Goal: Task Accomplishment & Management: Manage account settings

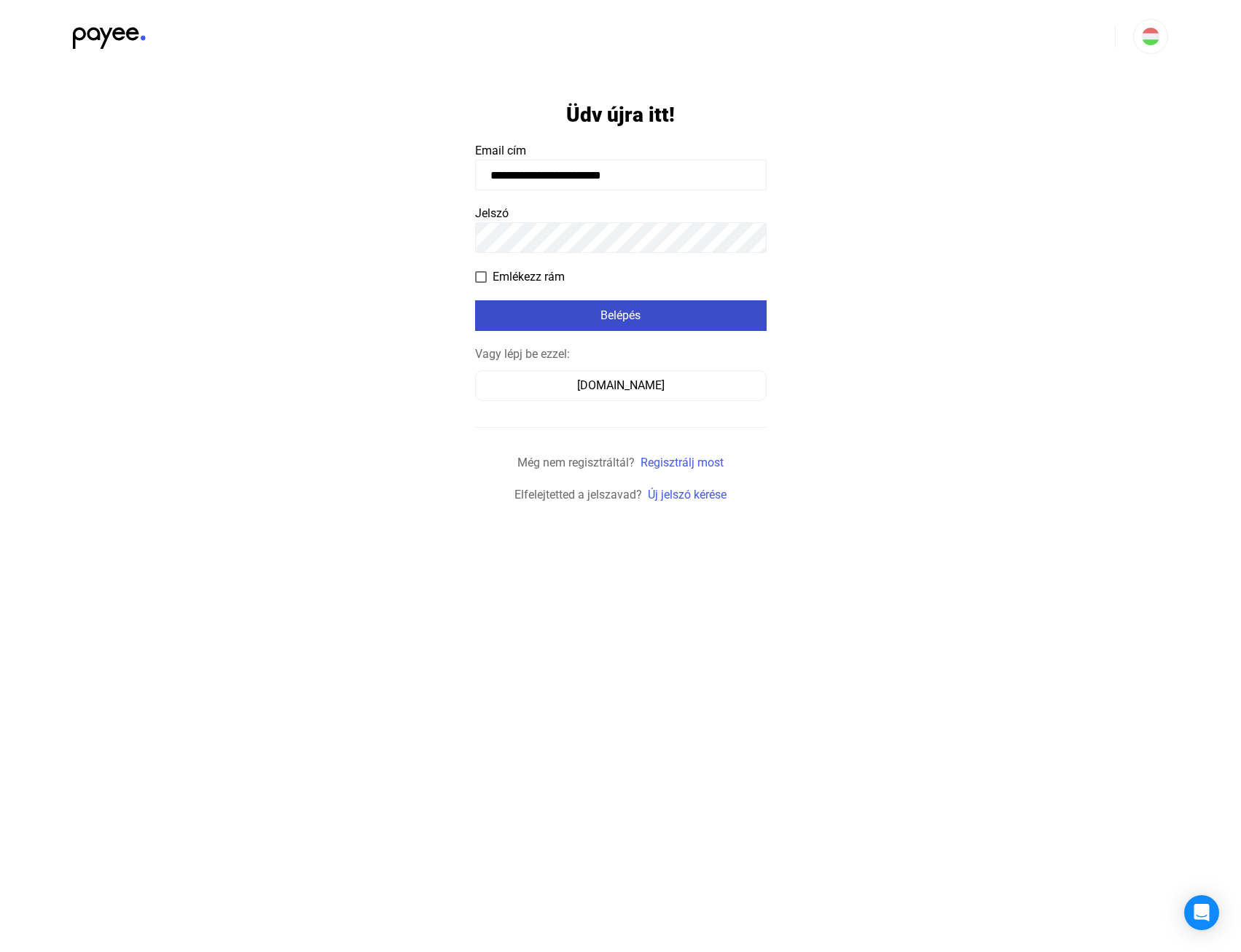
click at [656, 313] on div "Belépés" at bounding box center [620, 316] width 283 height 18
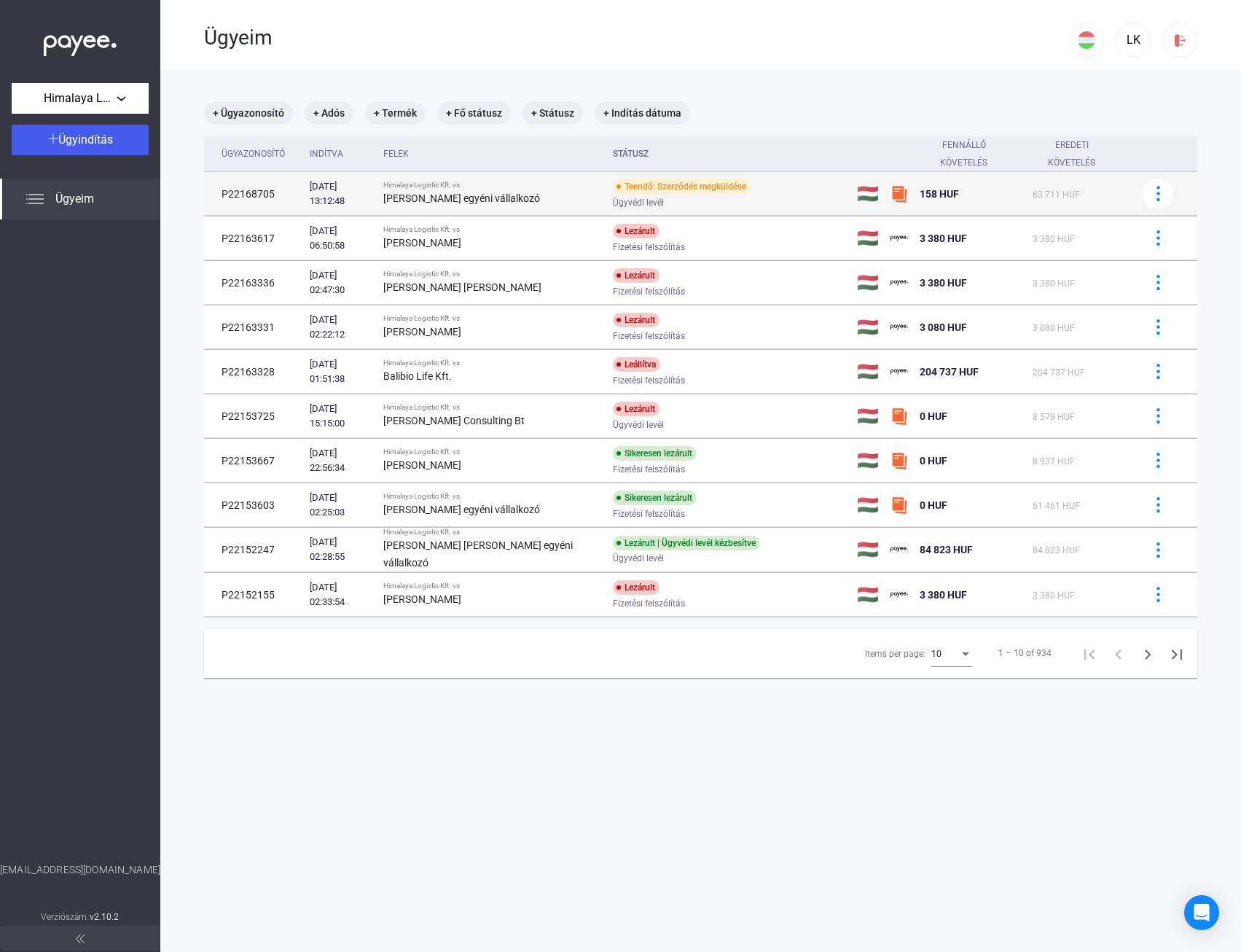
click at [677, 183] on div "Teendő: Szerződés megküldése" at bounding box center [681, 186] width 138 height 15
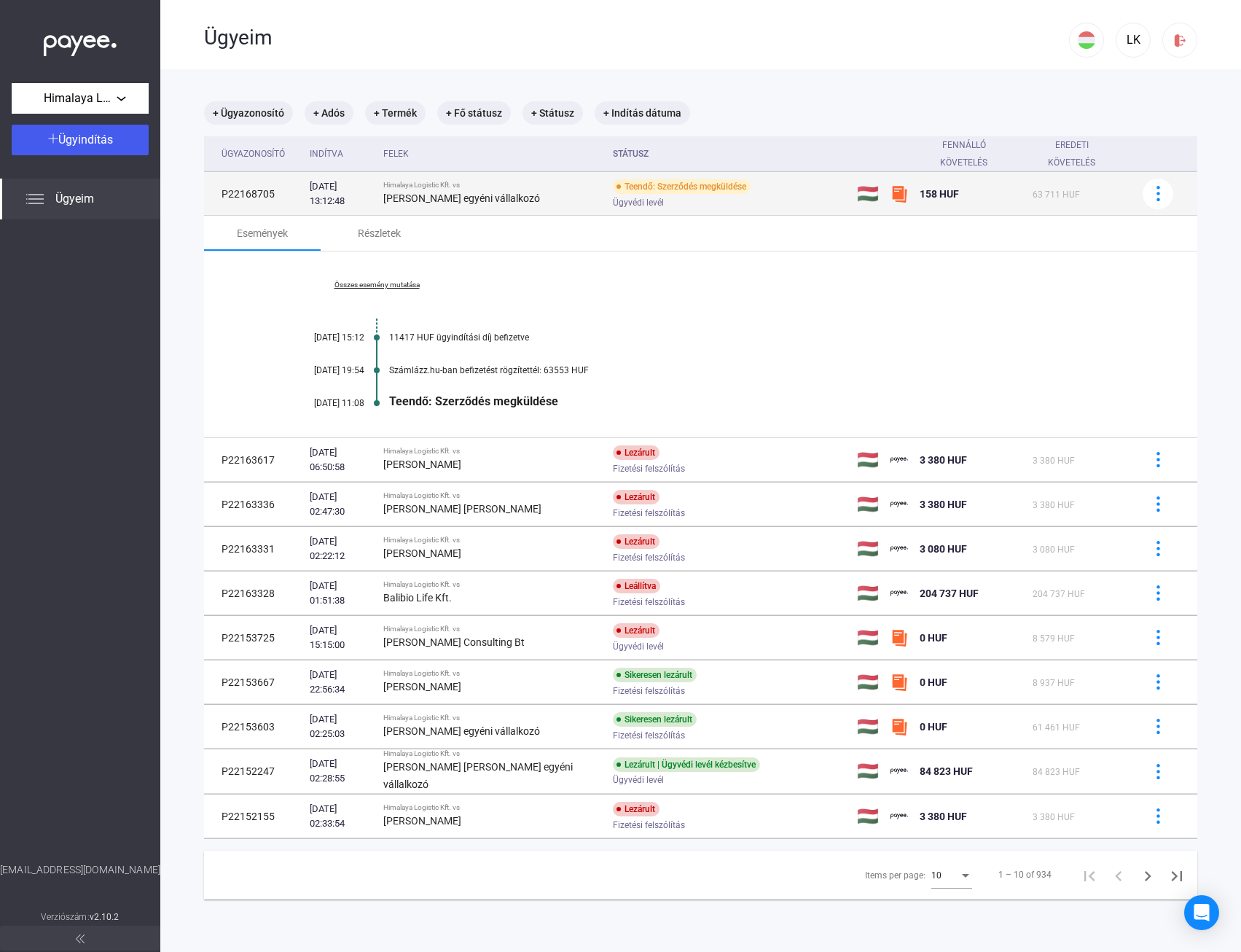
click at [757, 199] on div "Ügyvédi levél" at bounding box center [728, 202] width 233 height 11
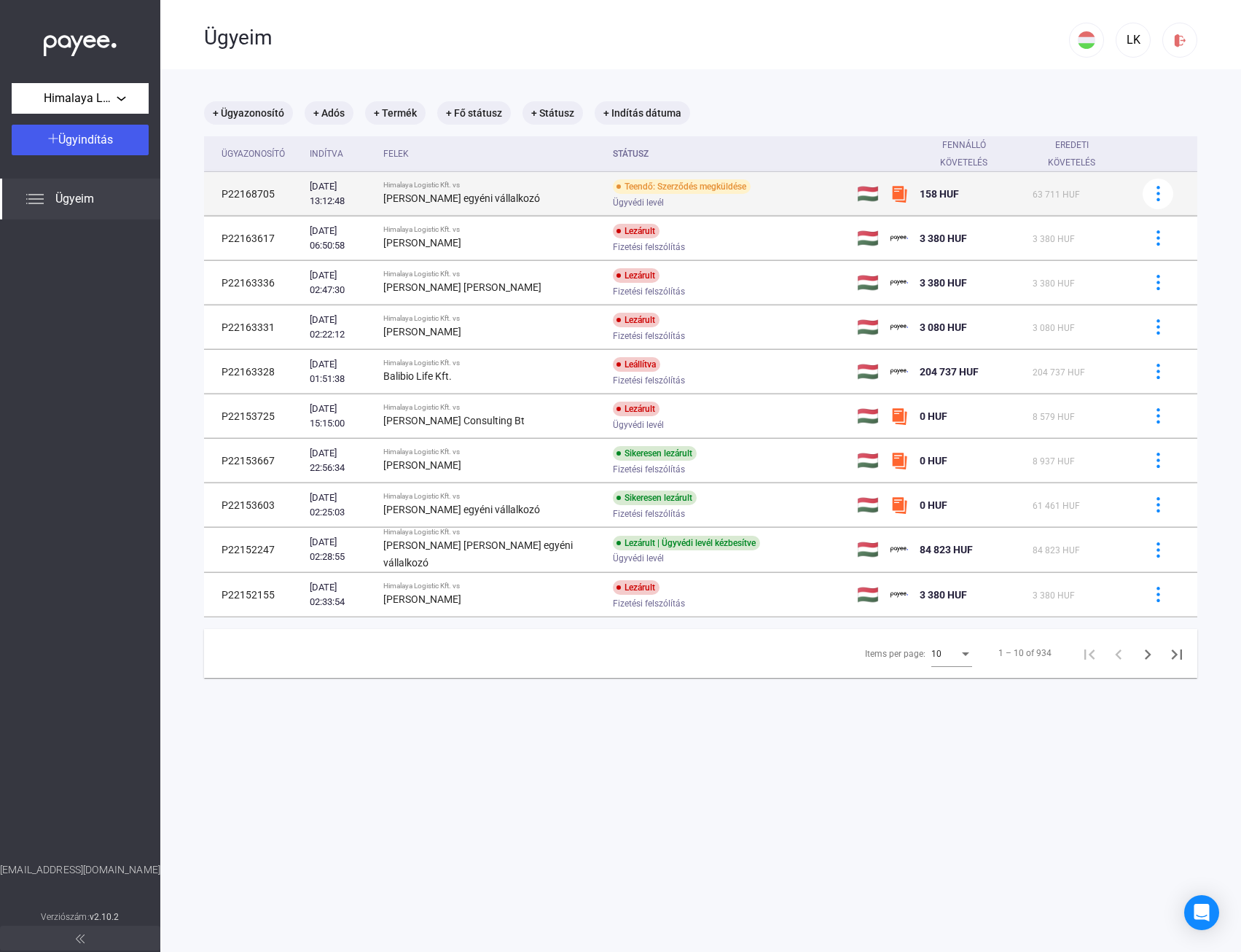
click at [757, 199] on div "Ügyvédi levél" at bounding box center [728, 202] width 233 height 11
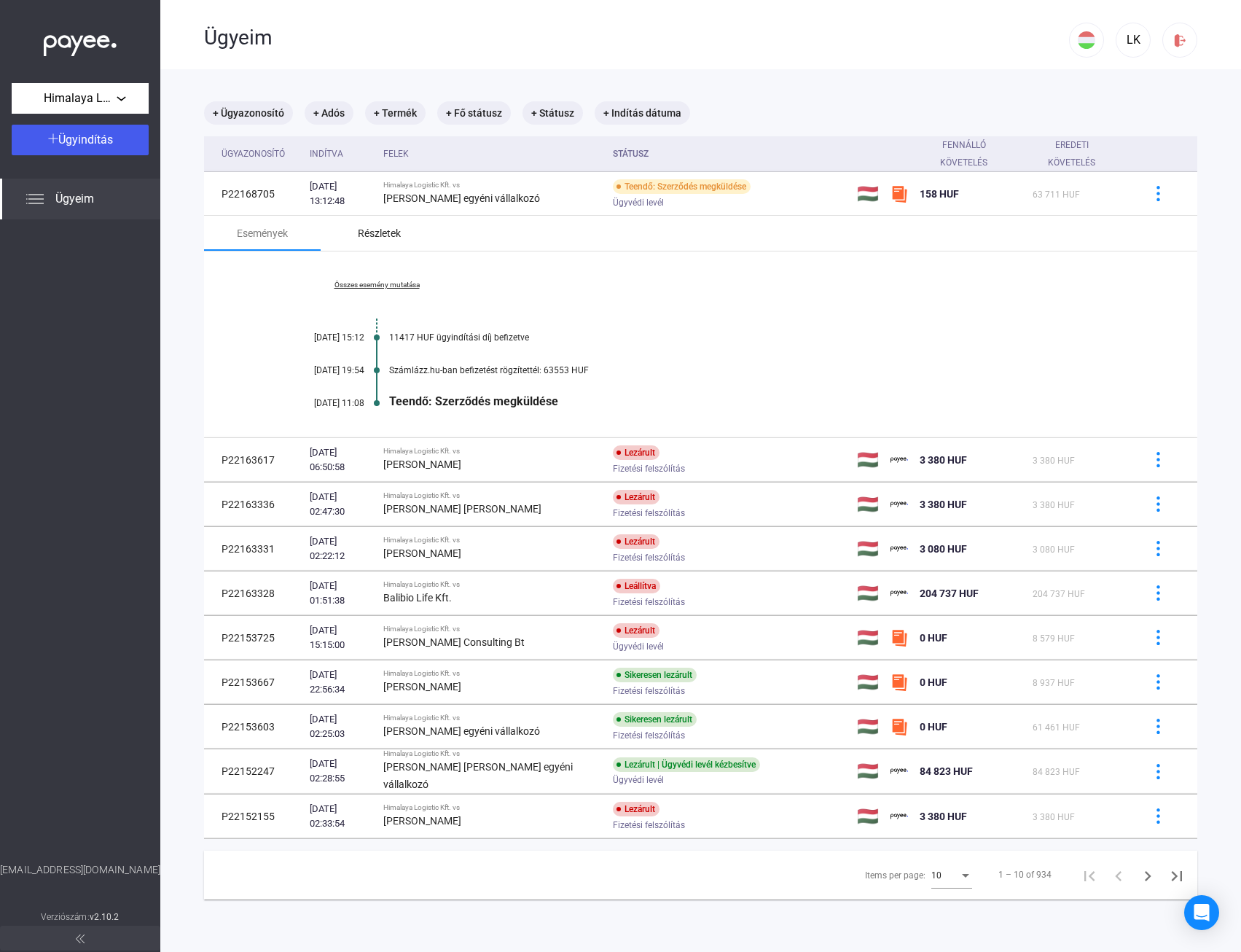
click at [397, 232] on div "Részletek" at bounding box center [379, 233] width 43 height 18
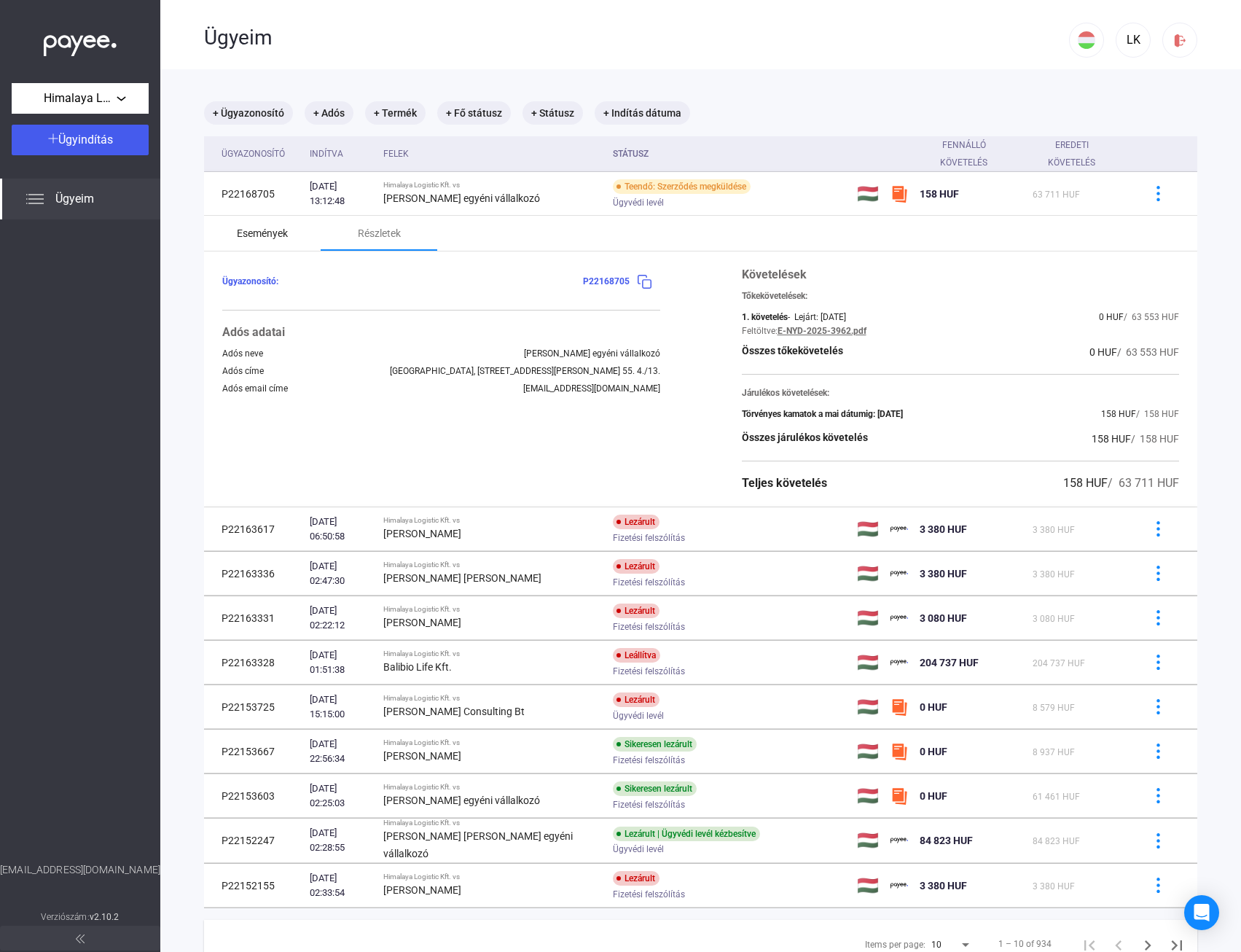
click at [257, 233] on div "Események" at bounding box center [262, 233] width 51 height 18
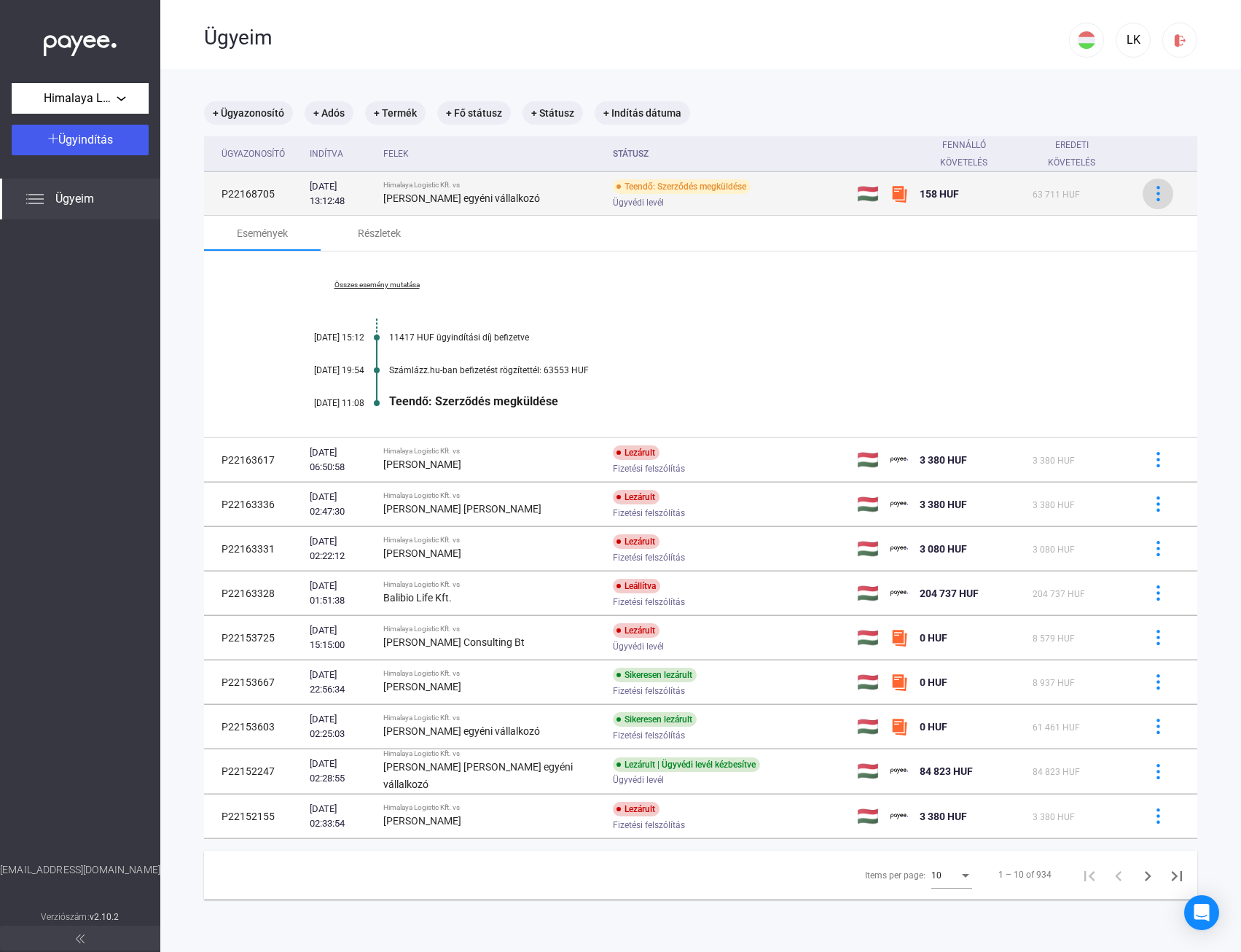
click at [1159, 202] on button at bounding box center [1158, 193] width 31 height 31
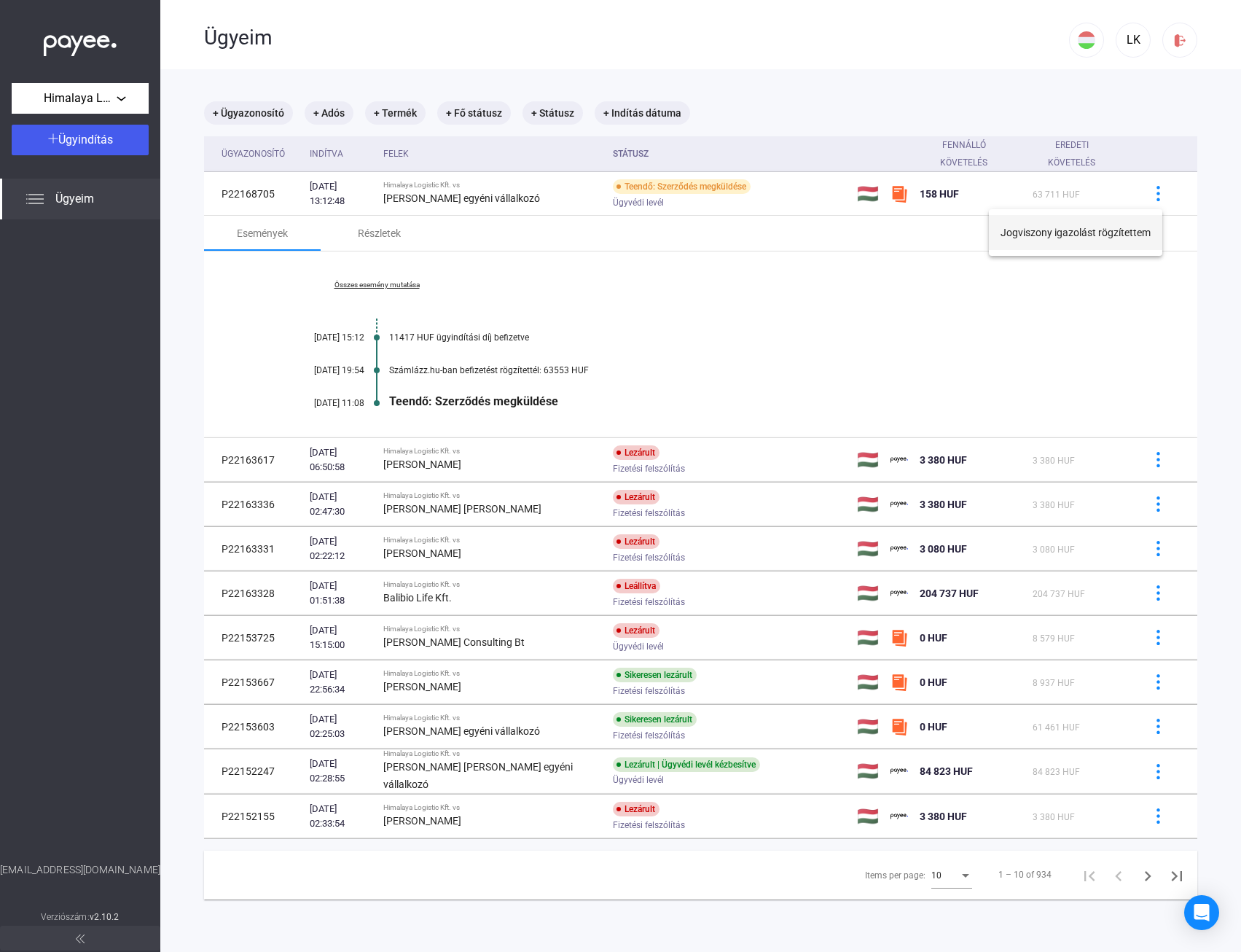
click at [1118, 233] on button "Jogviszony igazolást rögzítettem" at bounding box center [1076, 233] width 174 height 35
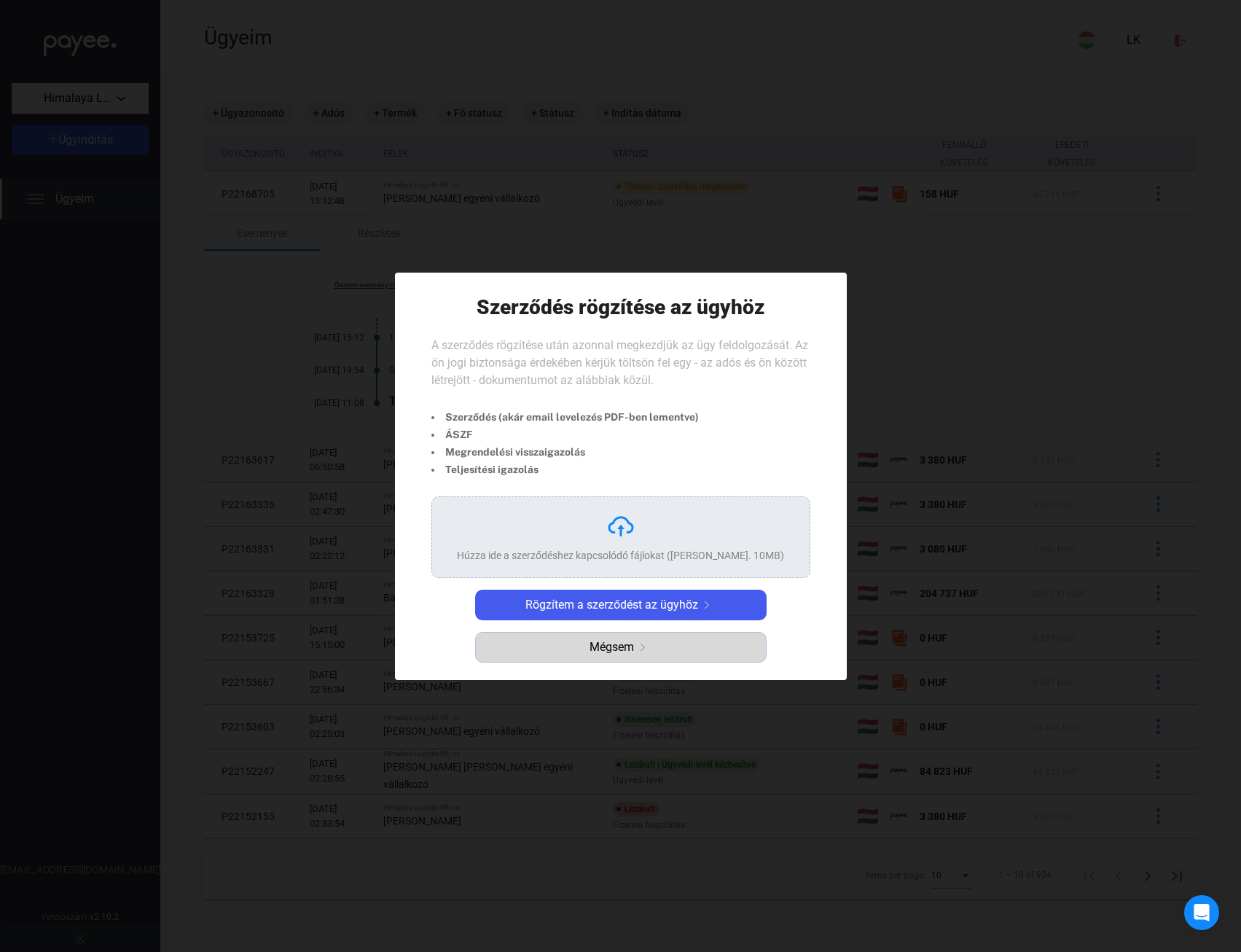
click at [615, 655] on span "Mégsem" at bounding box center [612, 647] width 45 height 18
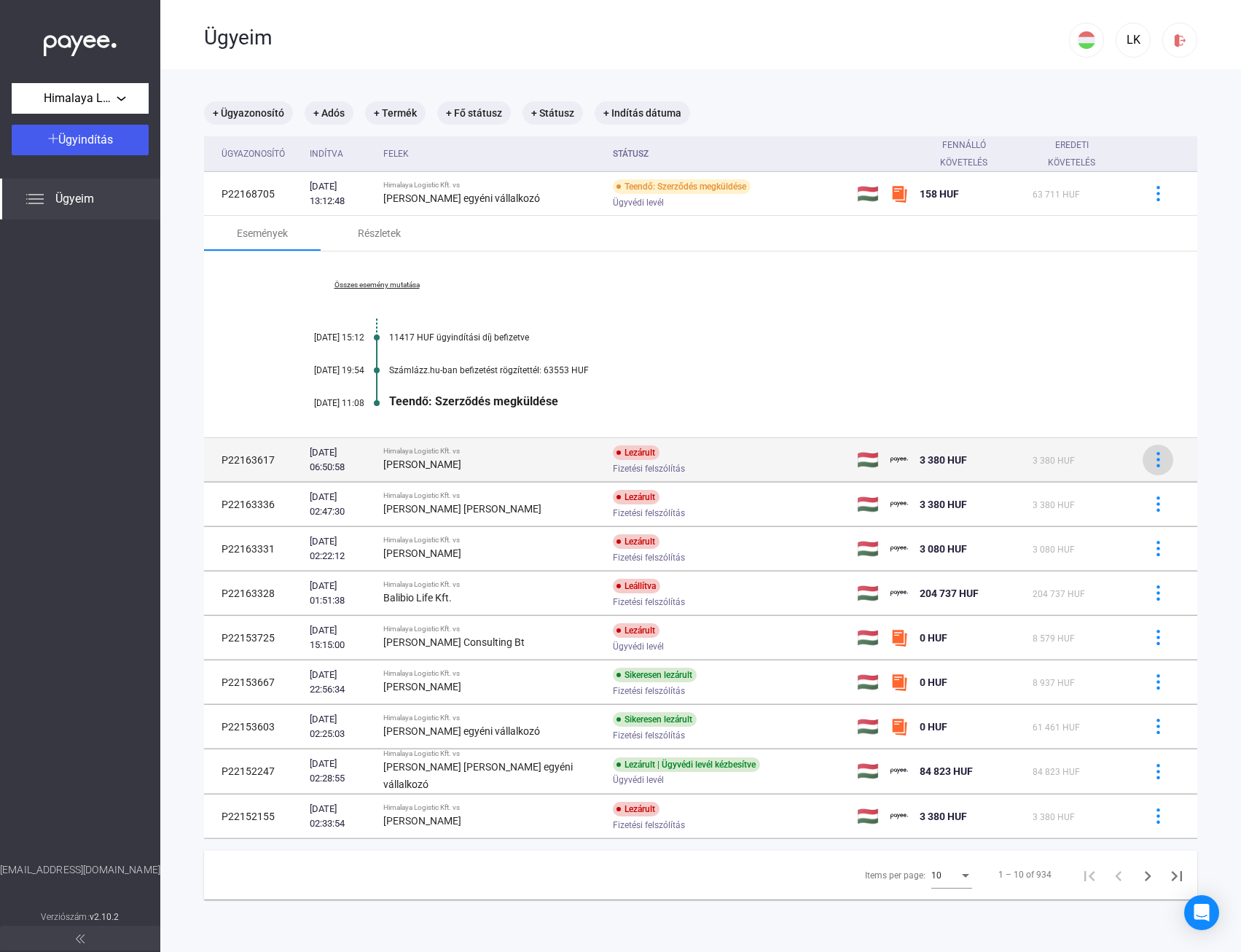
click at [1151, 455] on img at bounding box center [1158, 459] width 15 height 15
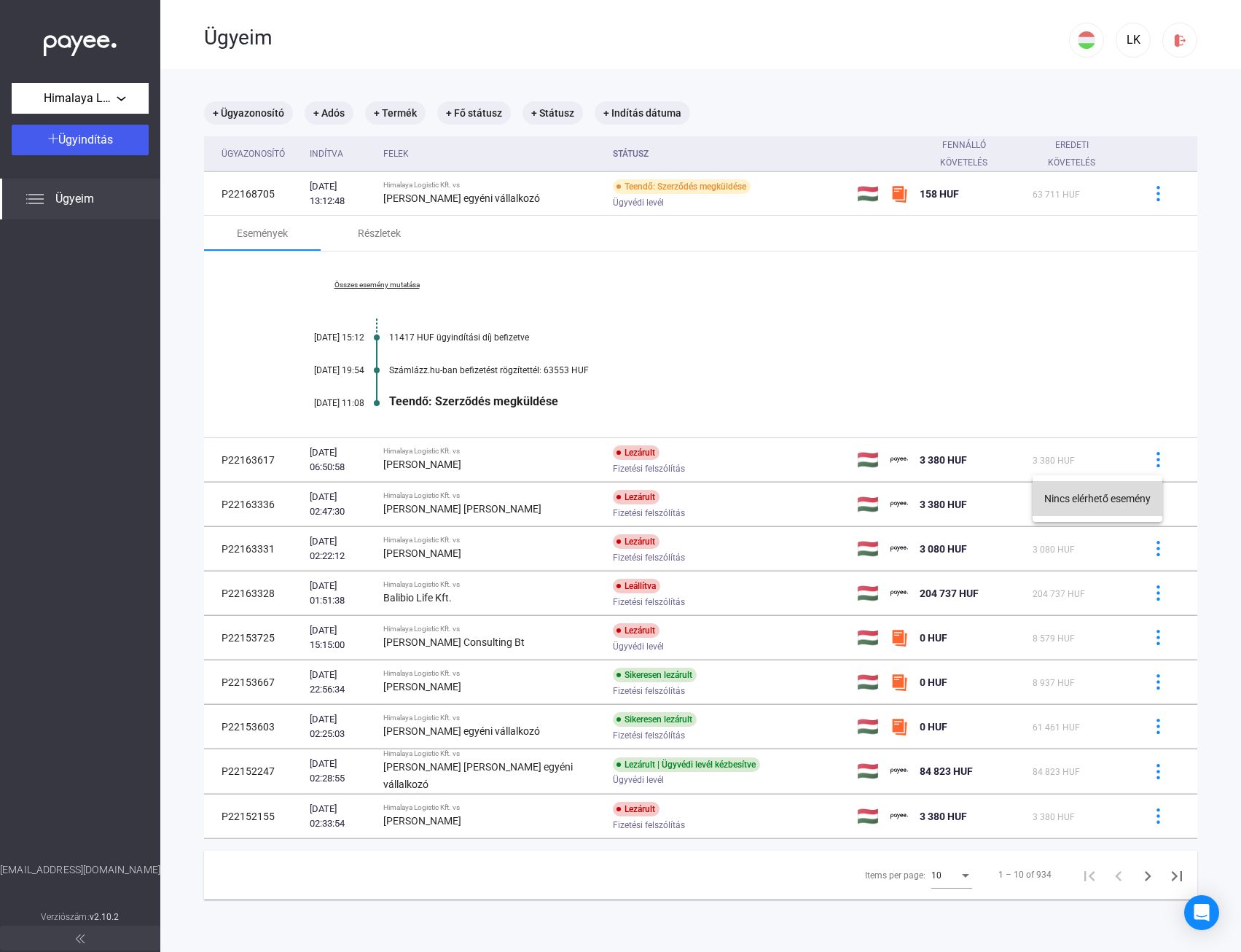
click at [1108, 495] on button "Nincs elérhető esemény" at bounding box center [1098, 498] width 130 height 35
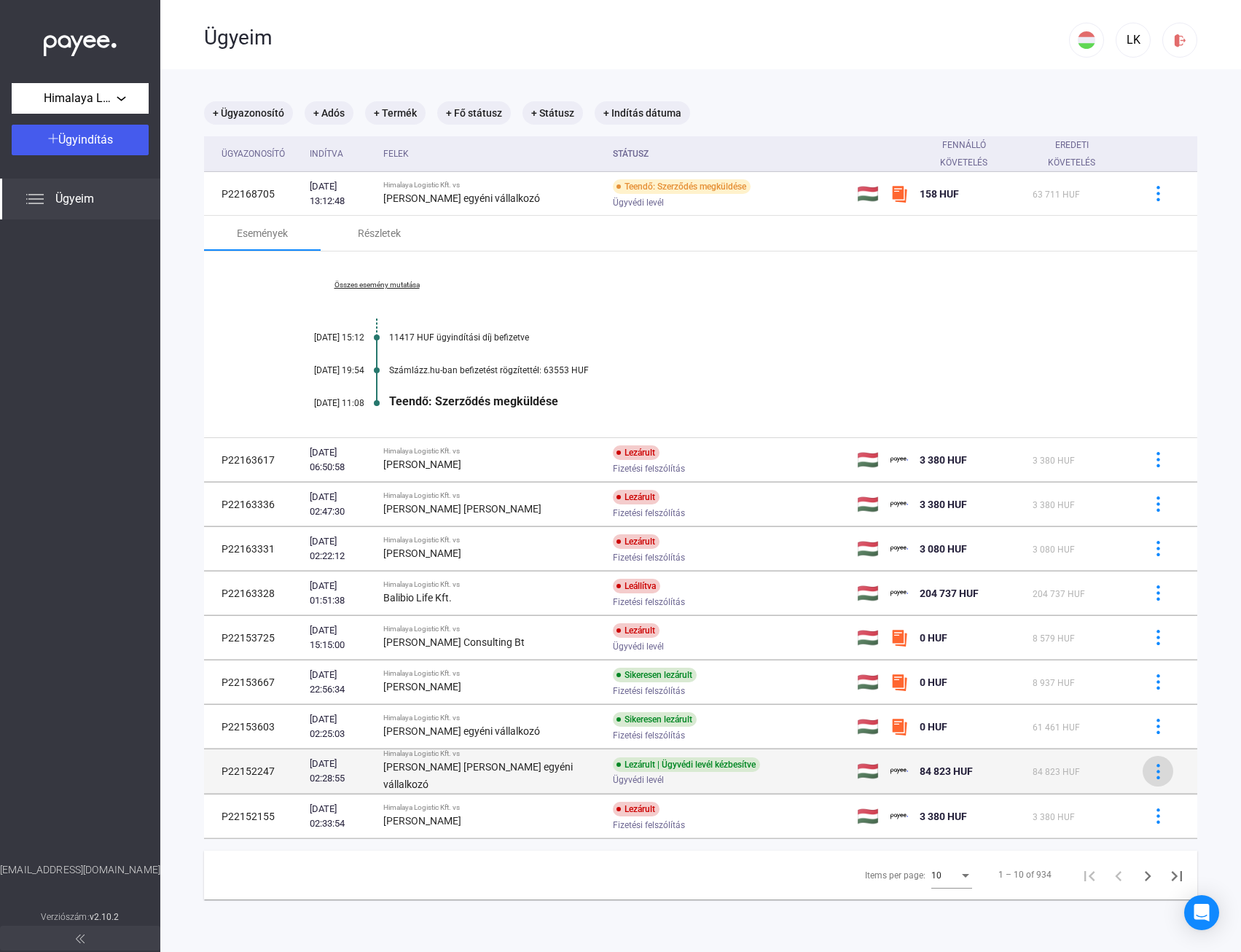
click at [1151, 782] on button at bounding box center [1158, 770] width 31 height 31
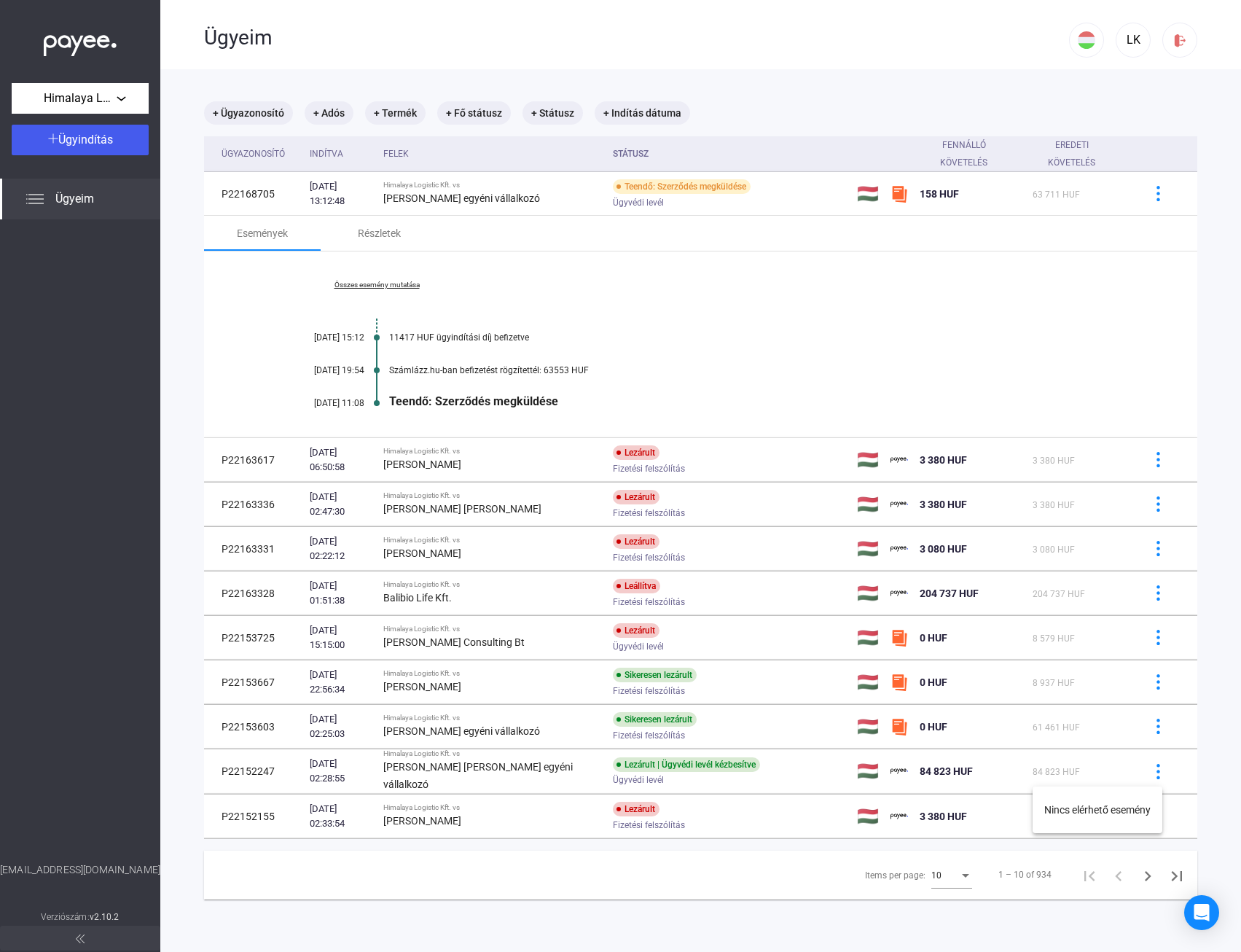
click at [1145, 631] on div at bounding box center [620, 476] width 1241 height 952
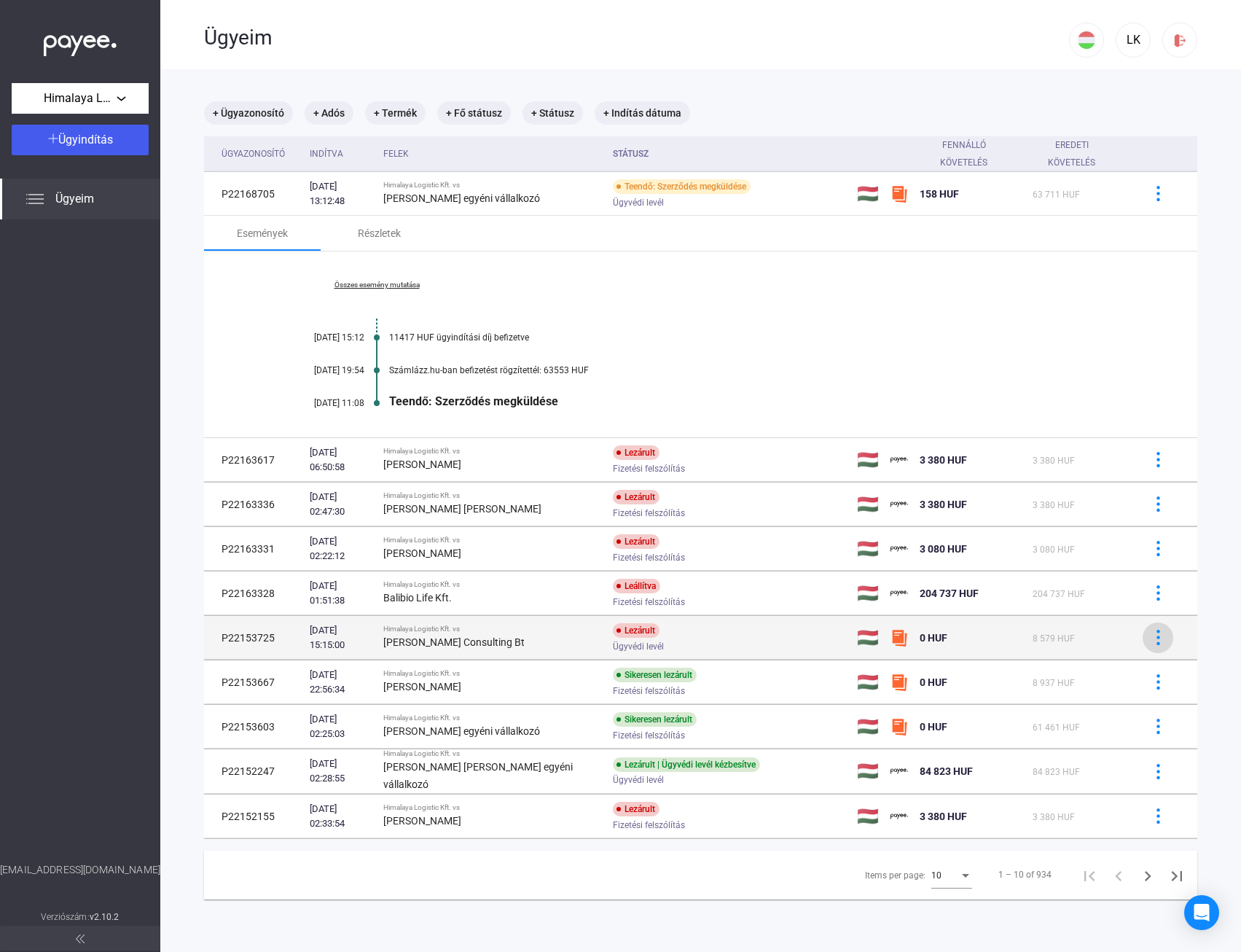
click at [1151, 631] on img at bounding box center [1158, 637] width 15 height 15
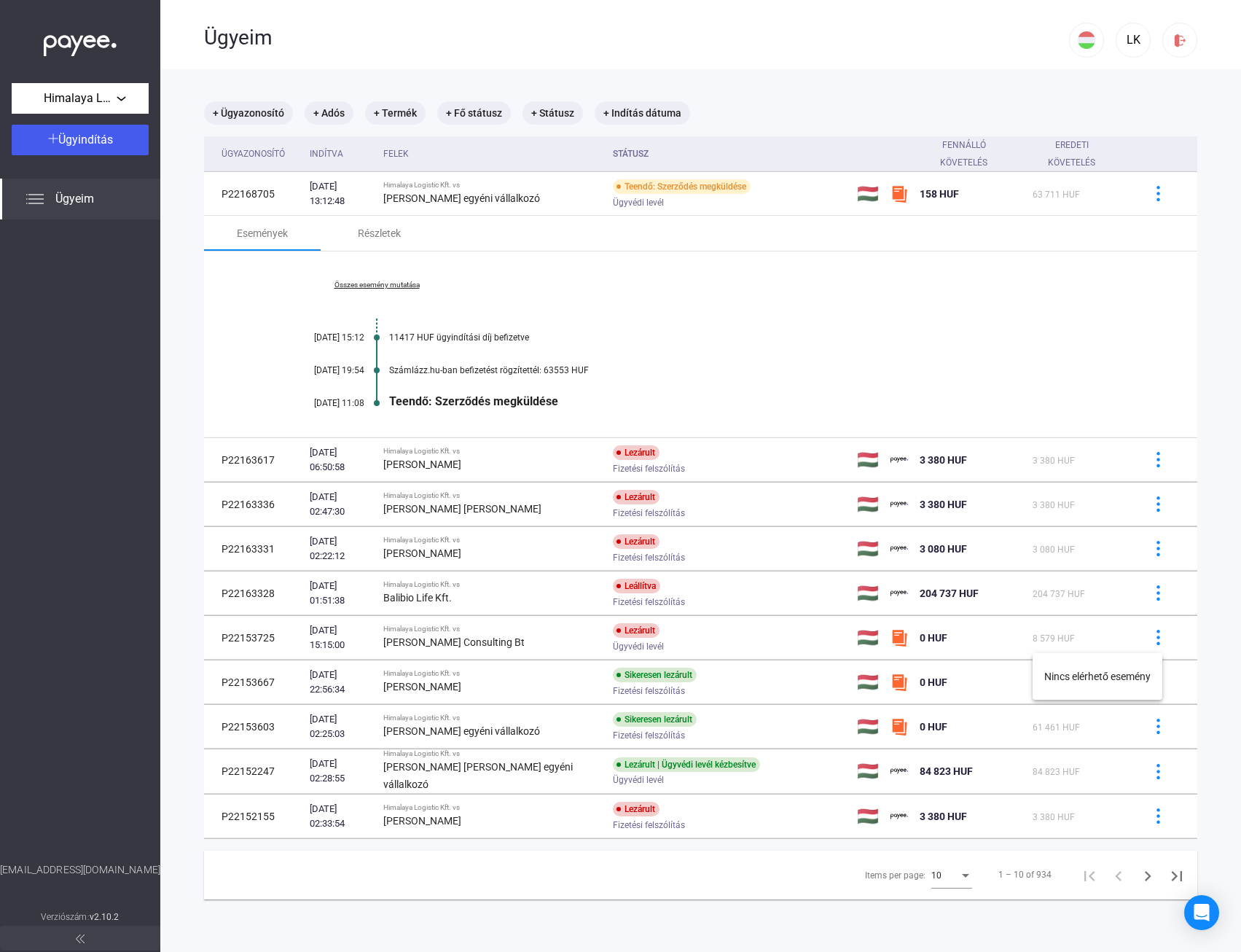
click at [1150, 630] on div at bounding box center [620, 476] width 1241 height 952
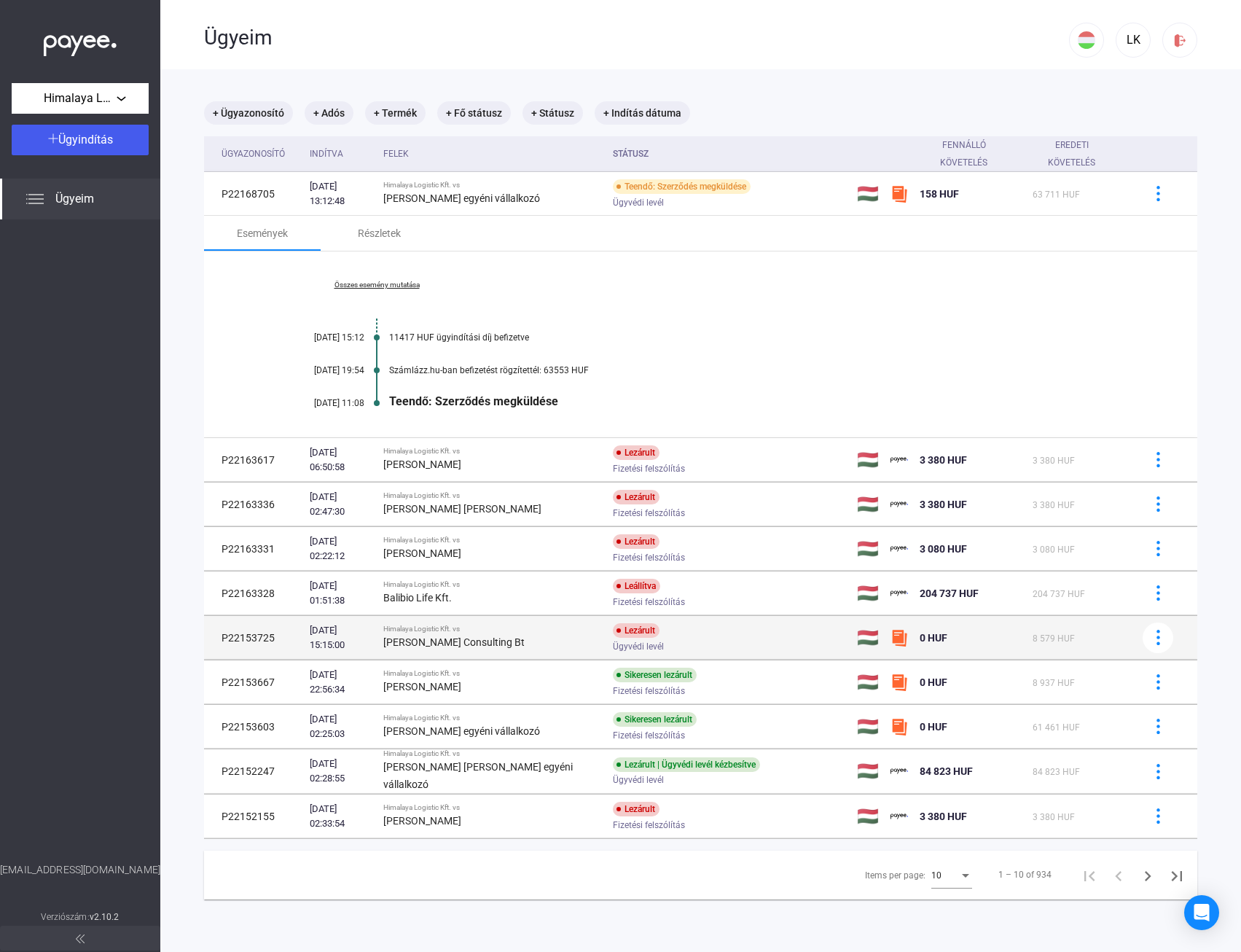
click at [696, 641] on div "Ügyvédi levél" at bounding box center [728, 646] width 233 height 11
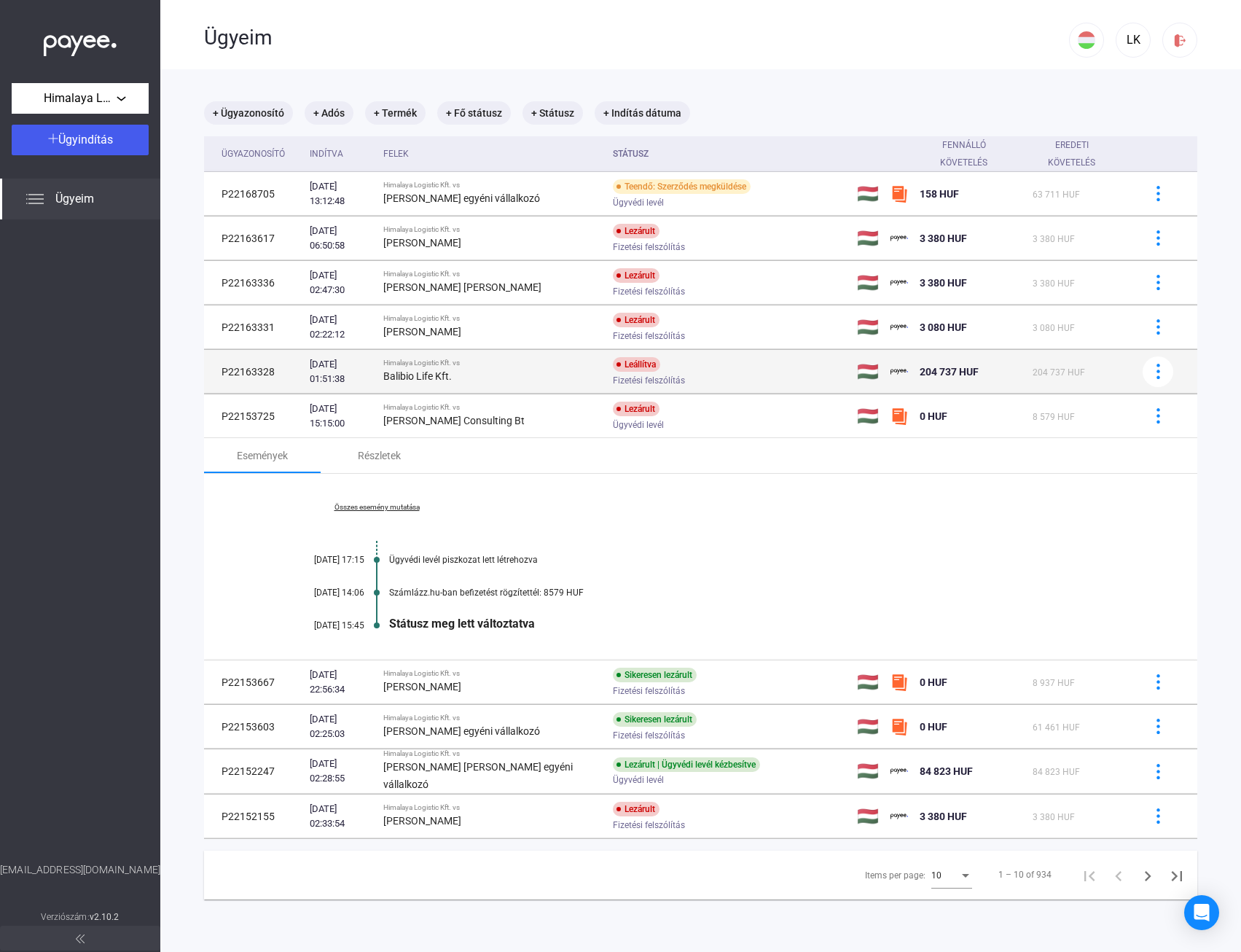
click at [724, 374] on div "Leállítva Fizetési felszólítás" at bounding box center [728, 371] width 233 height 28
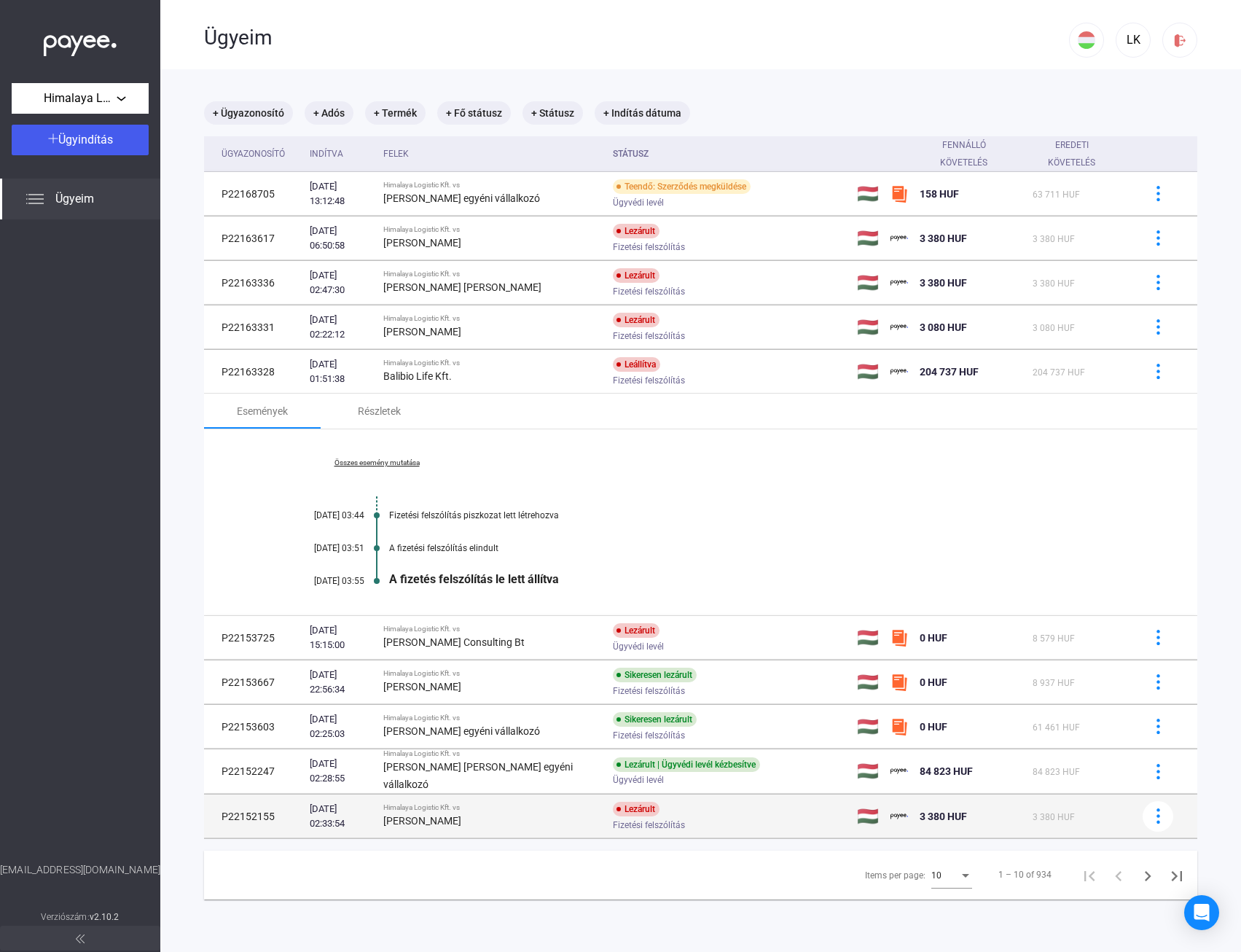
click at [707, 818] on div "Lezárult Fizetési felszólítás" at bounding box center [728, 815] width 233 height 28
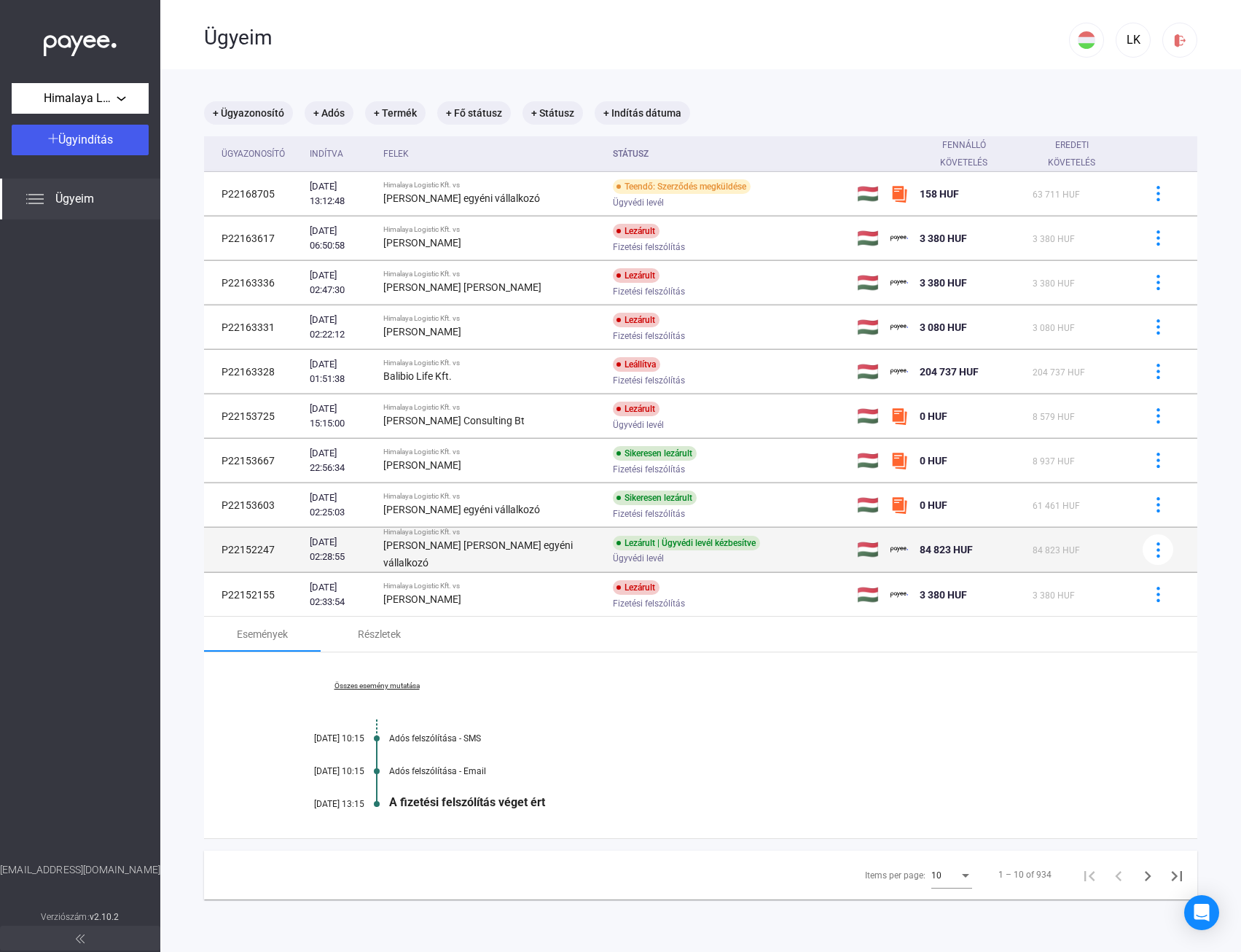
click at [775, 550] on div "Lezárult | Ügyvédi levél kézbesítve Ügyvédi levél" at bounding box center [728, 549] width 233 height 28
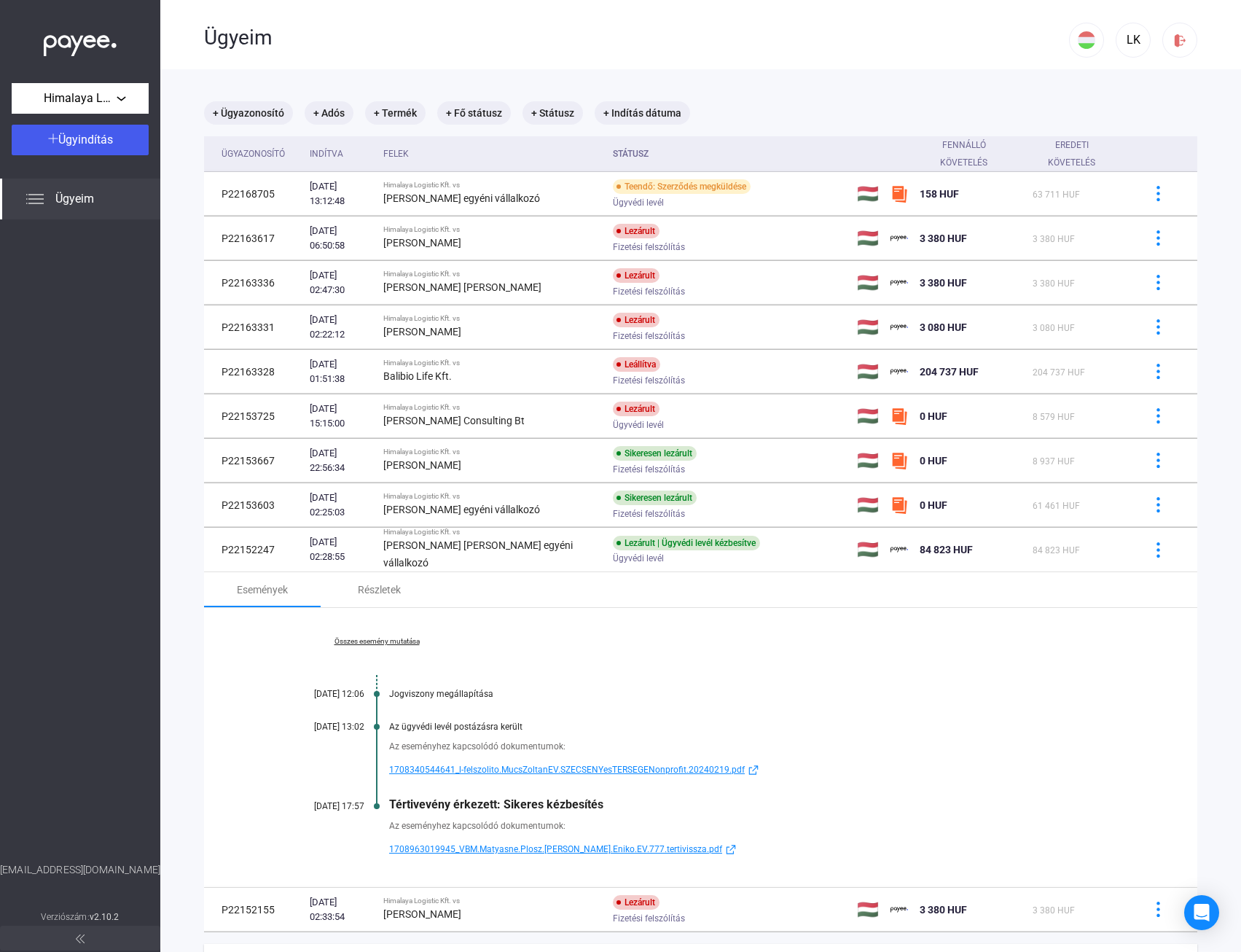
click at [623, 850] on span "1708963019945_VBM.Matyasne.Plosz.[PERSON_NAME].Eniko.EV.777.tertivissza.pdf" at bounding box center [556, 848] width 334 height 18
click at [542, 769] on span "1708340544641_l-felszolito.MucsZoltanEV.SZECSENYesTERSEGENonprofit.20240219.pdf" at bounding box center [566, 769] width 355 height 18
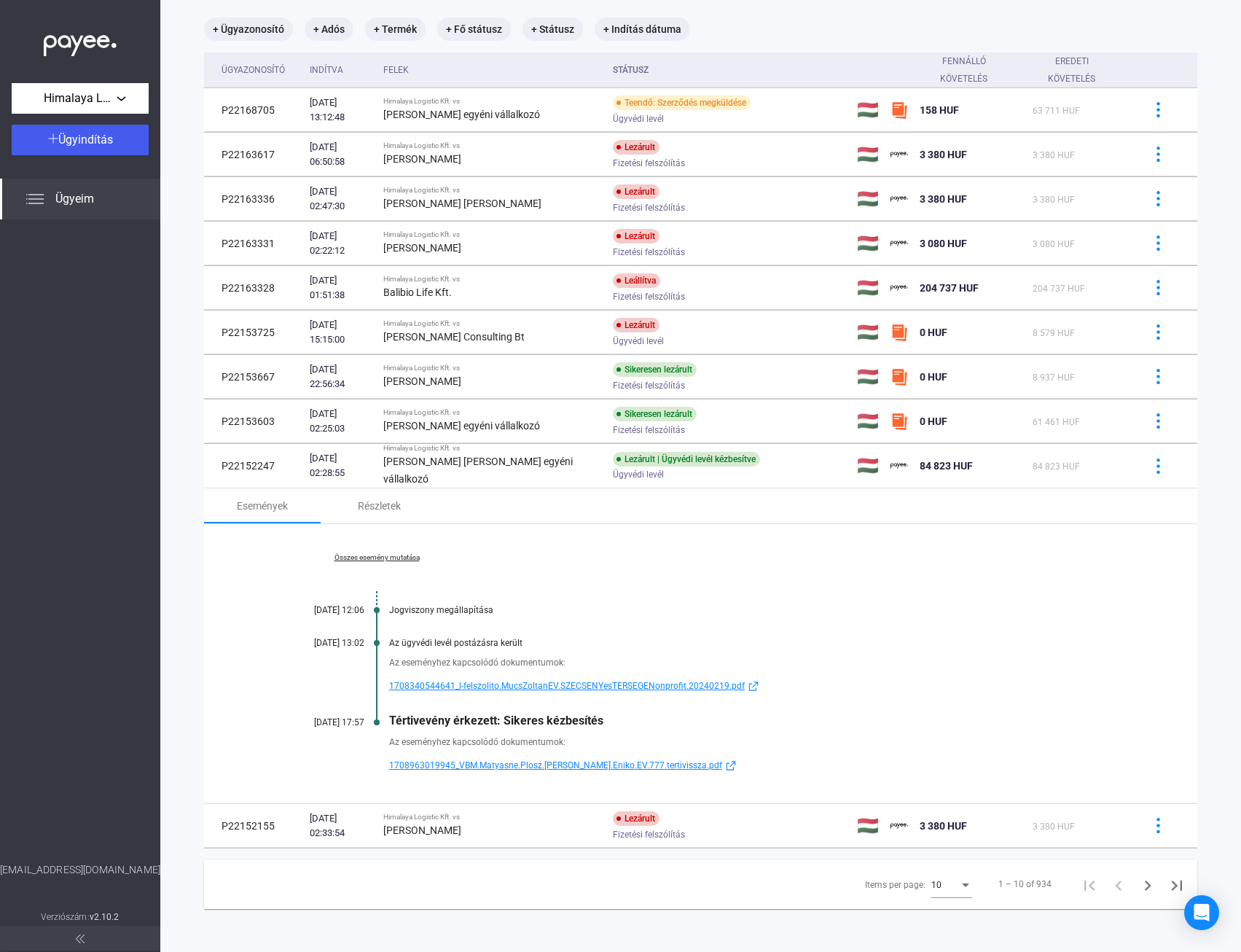
scroll to position [84, 0]
click at [1158, 468] on div at bounding box center [1158, 465] width 22 height 15
click at [732, 478] on div at bounding box center [620, 476] width 1241 height 952
click at [377, 506] on div "Részletek" at bounding box center [379, 505] width 43 height 18
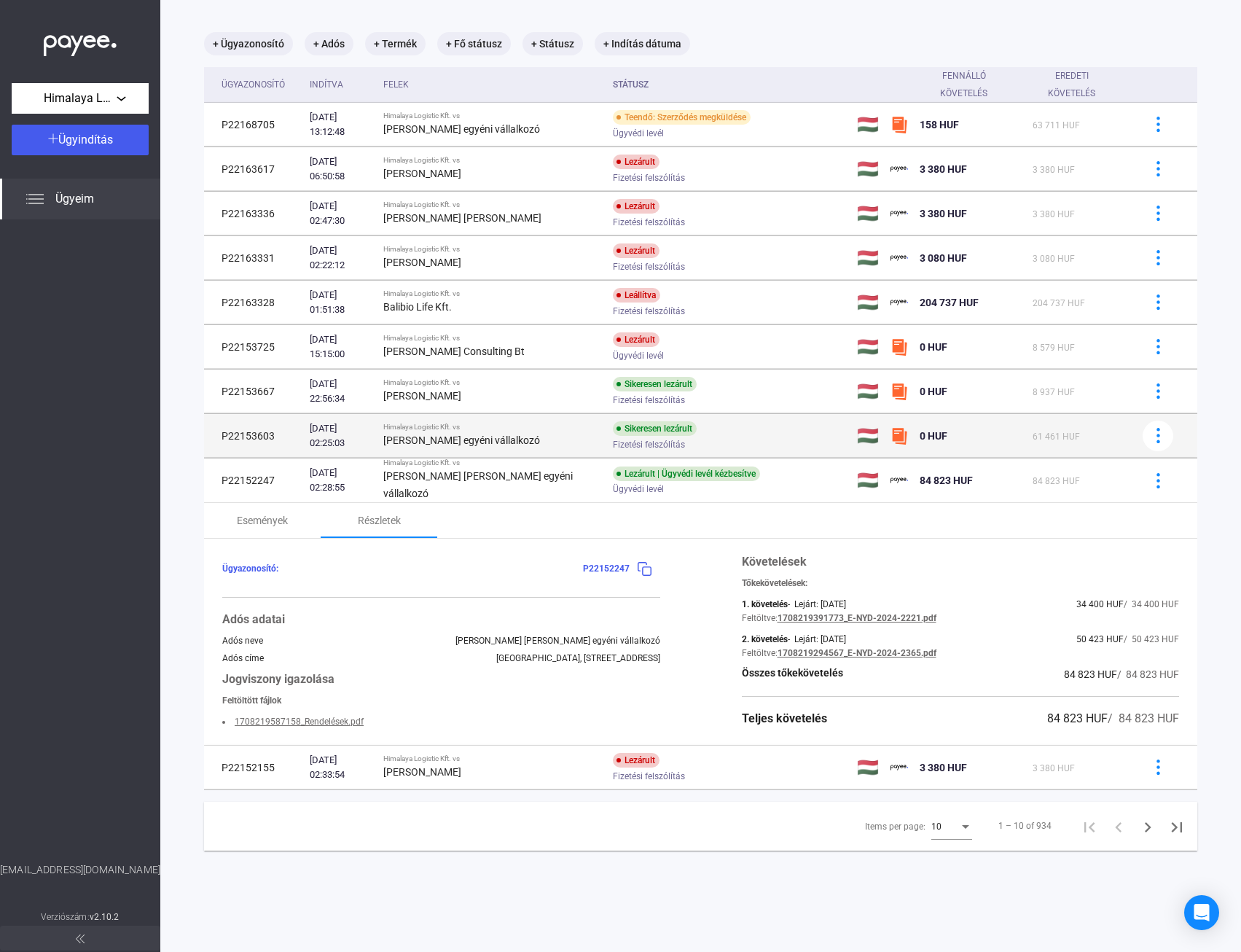
click at [581, 435] on div "[PERSON_NAME] egyéni vállalkozó" at bounding box center [492, 440] width 218 height 18
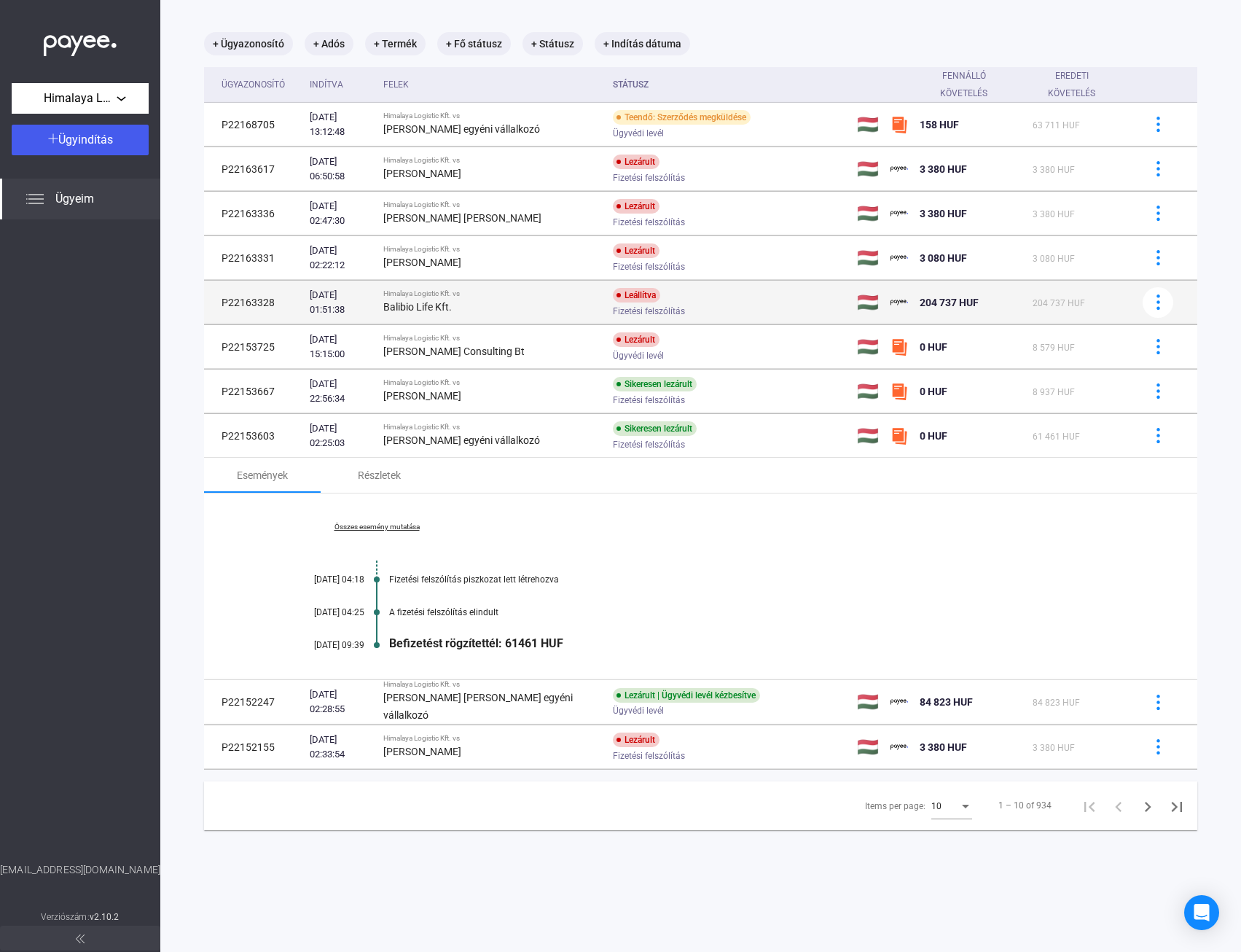
click at [780, 309] on div "Fizetési felszólítás" at bounding box center [728, 311] width 233 height 11
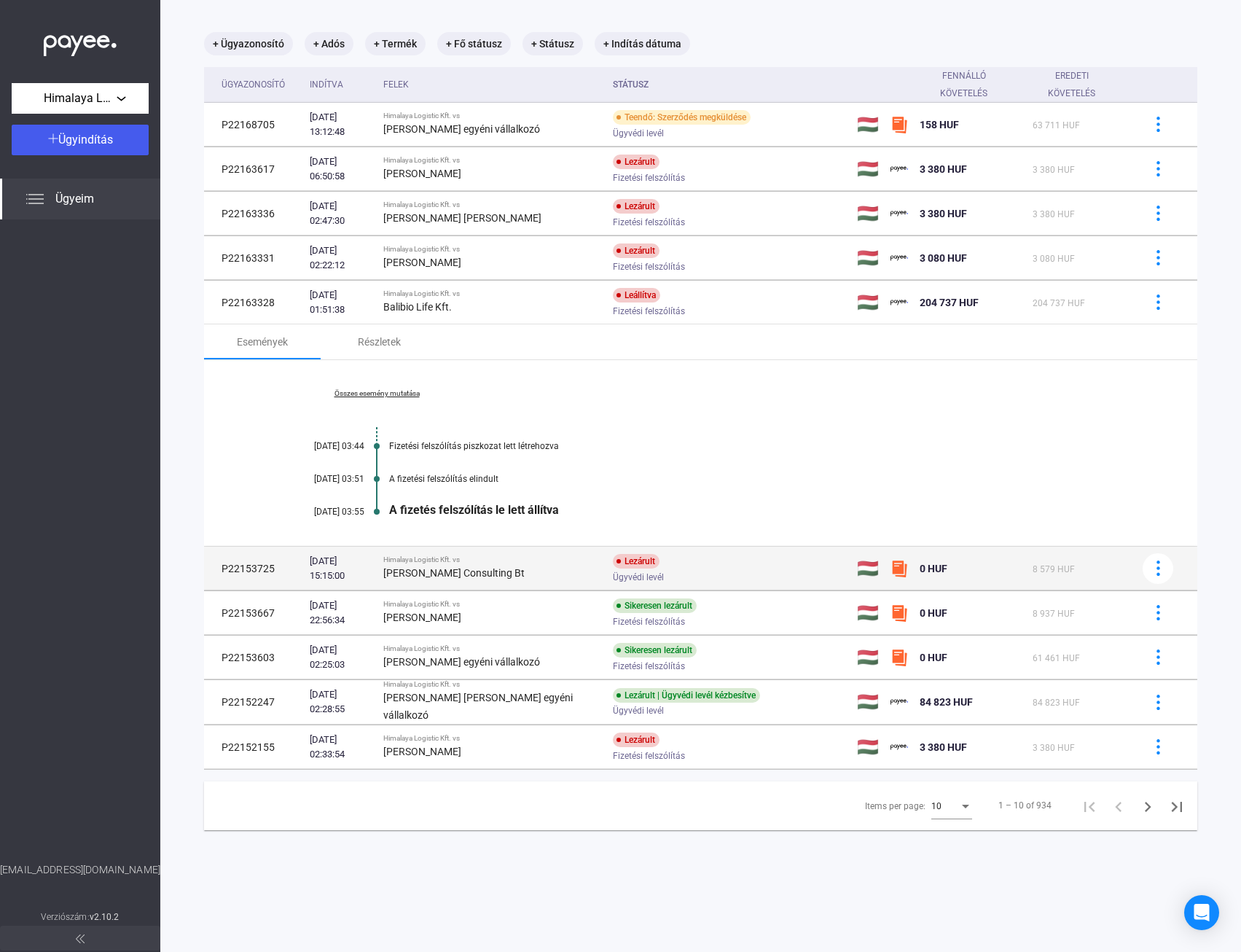
click at [712, 577] on div "Ügyvédi levél" at bounding box center [728, 576] width 233 height 11
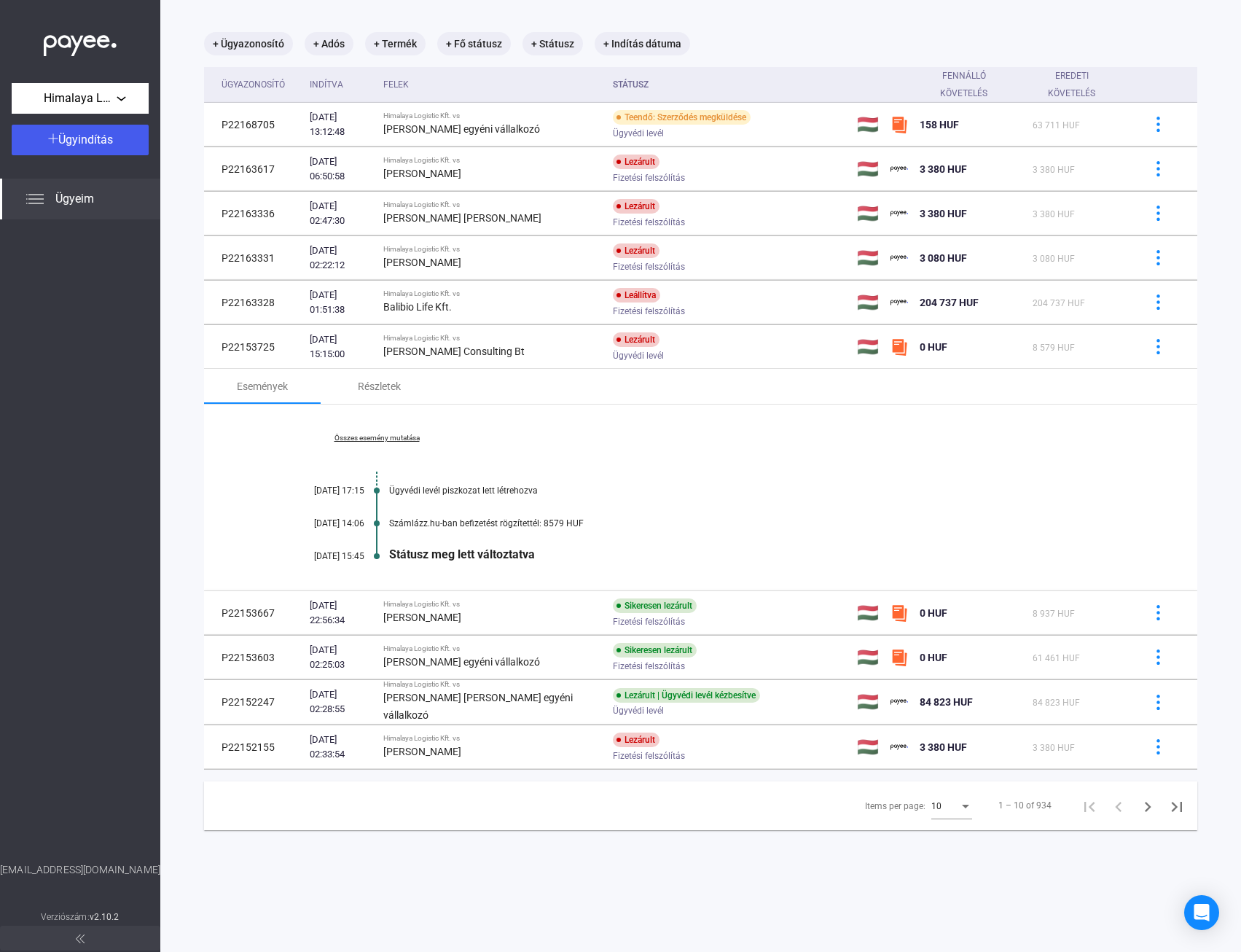
click at [384, 439] on link "Összes esemény mutatása" at bounding box center [377, 438] width 200 height 9
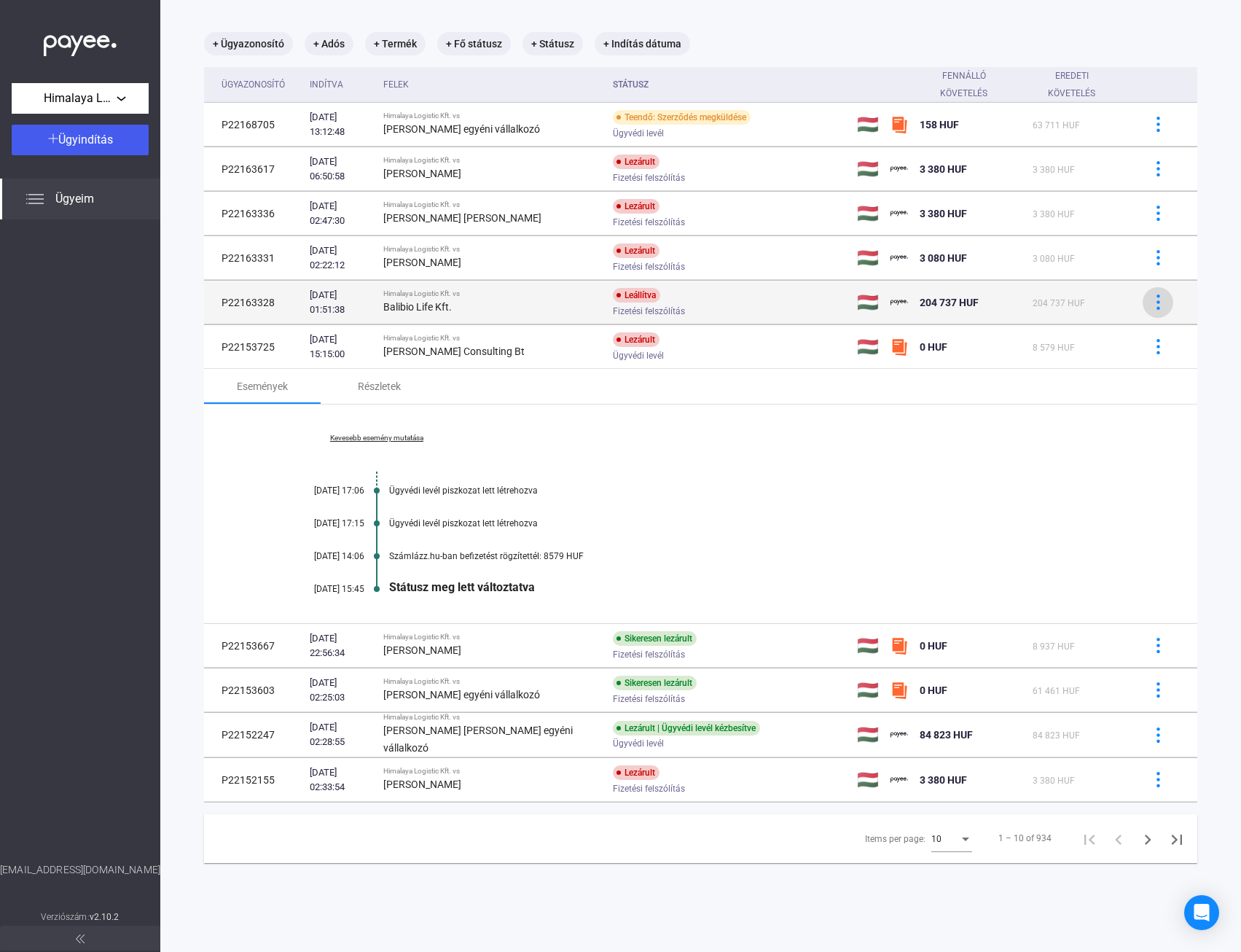
click at [1151, 308] on img at bounding box center [1158, 301] width 15 height 15
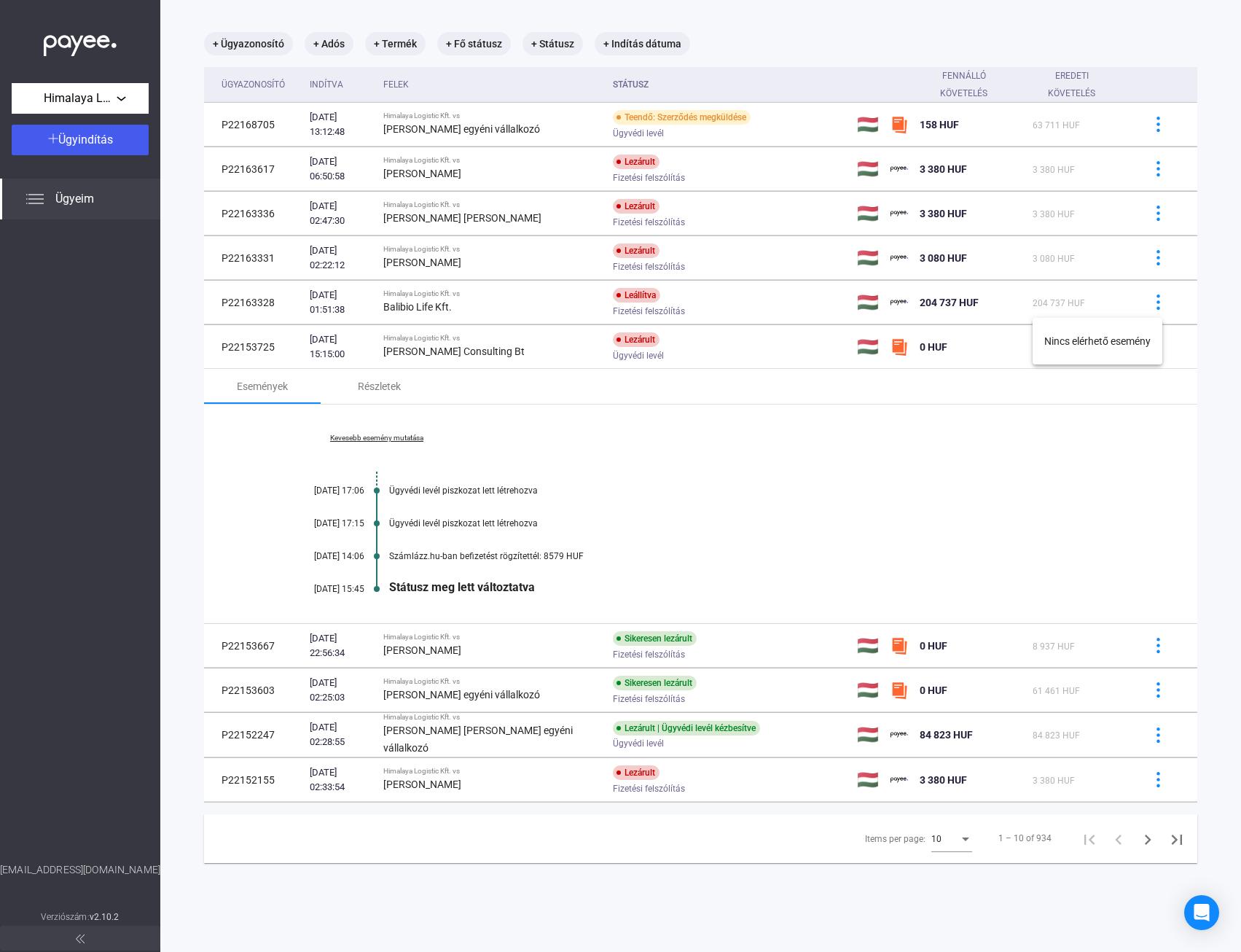
click at [950, 304] on div at bounding box center [620, 476] width 1241 height 952
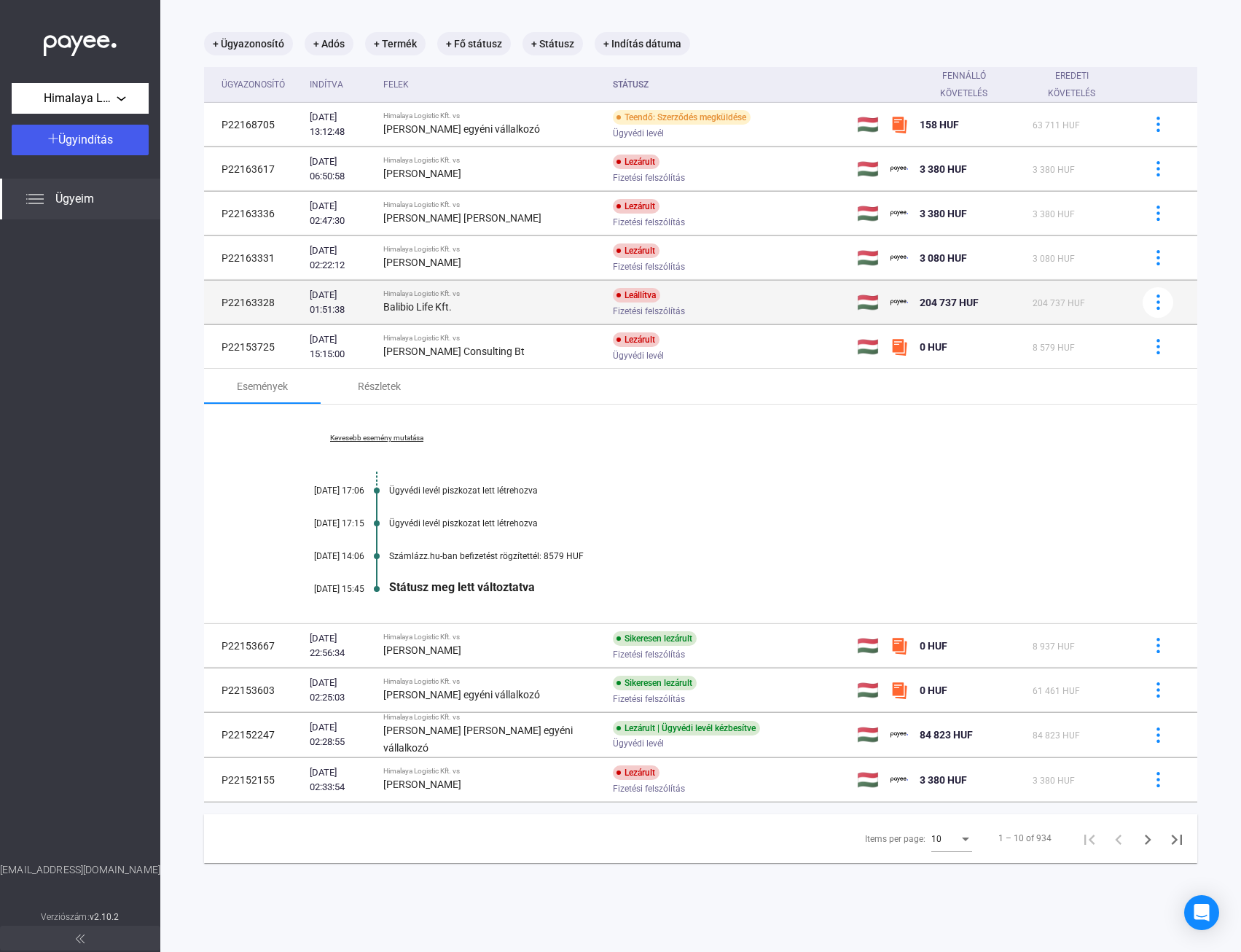
click at [937, 304] on span "204 737 HUF" at bounding box center [949, 302] width 59 height 11
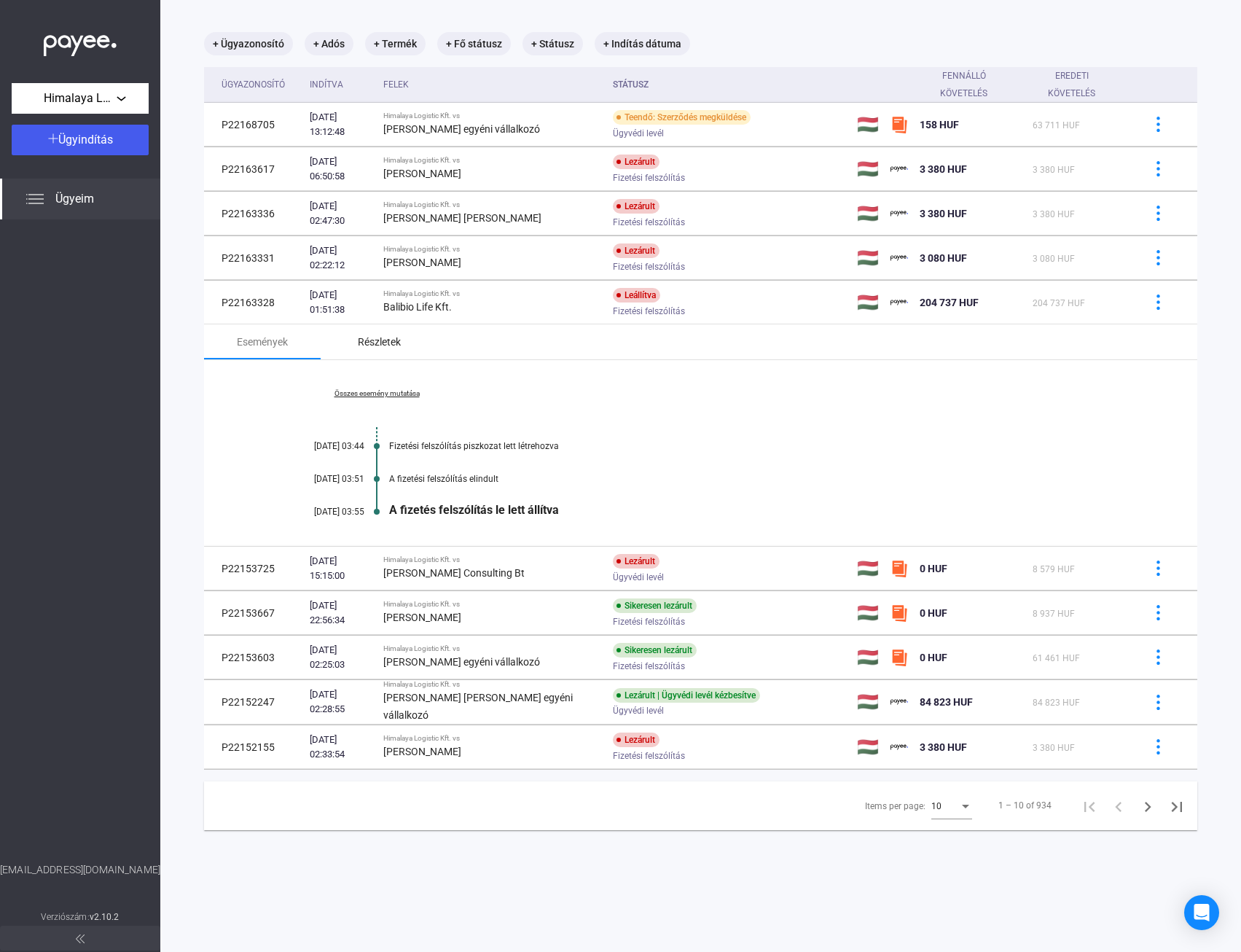
click at [363, 345] on div "Részletek" at bounding box center [379, 342] width 43 height 18
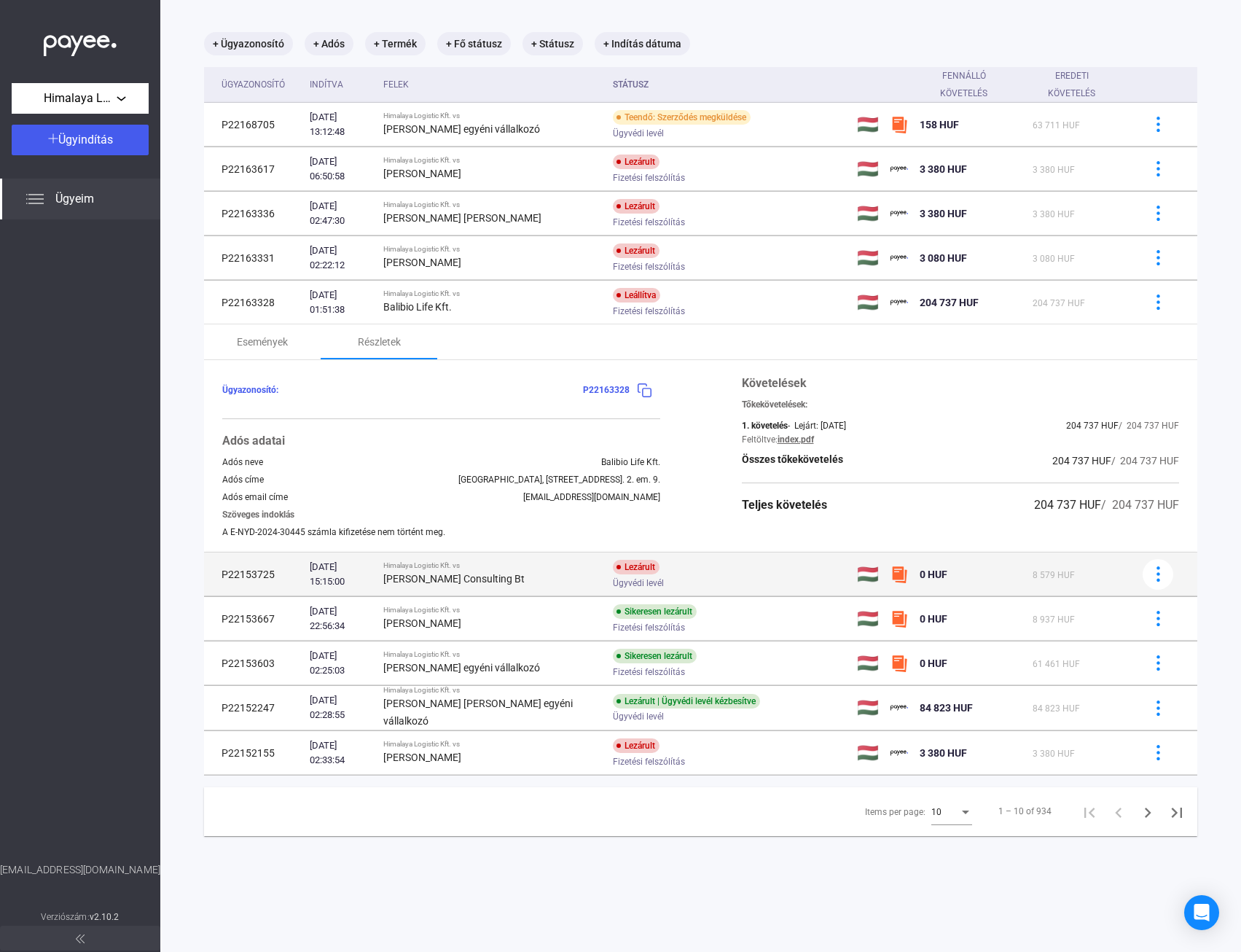
click at [696, 578] on div "Ügyvédi levél" at bounding box center [728, 583] width 233 height 11
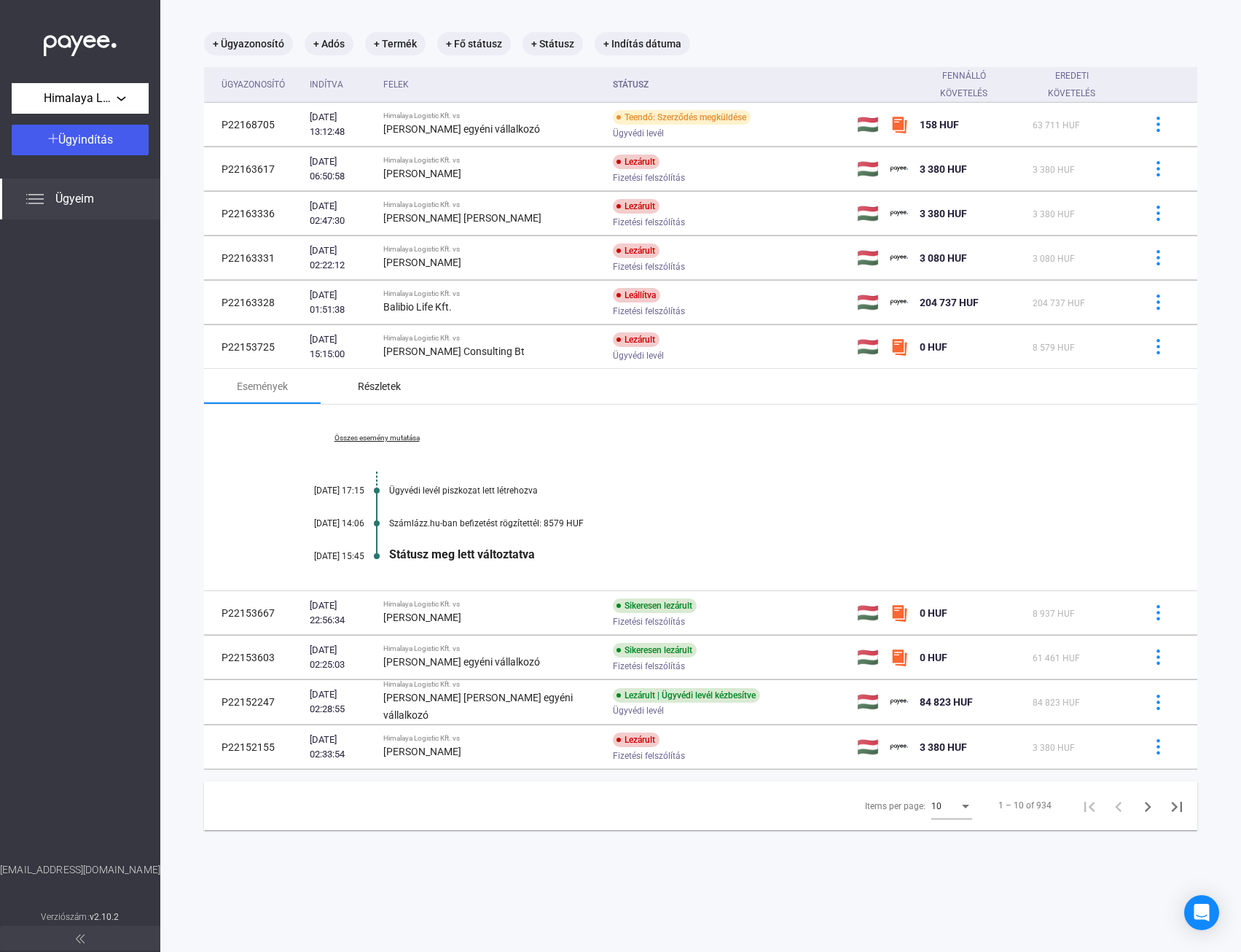
click at [381, 393] on div "Részletek" at bounding box center [379, 386] width 43 height 18
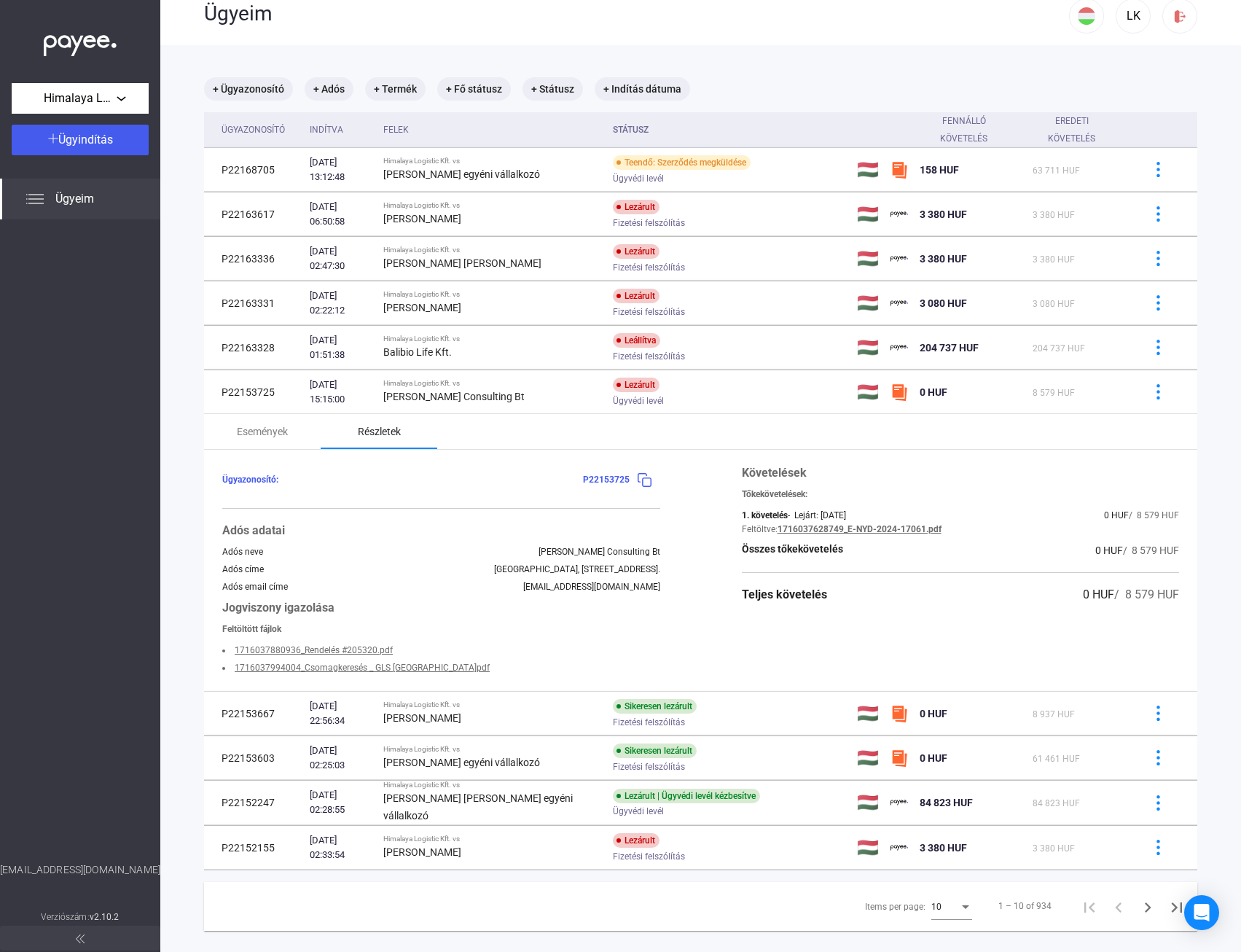
scroll to position [0, 0]
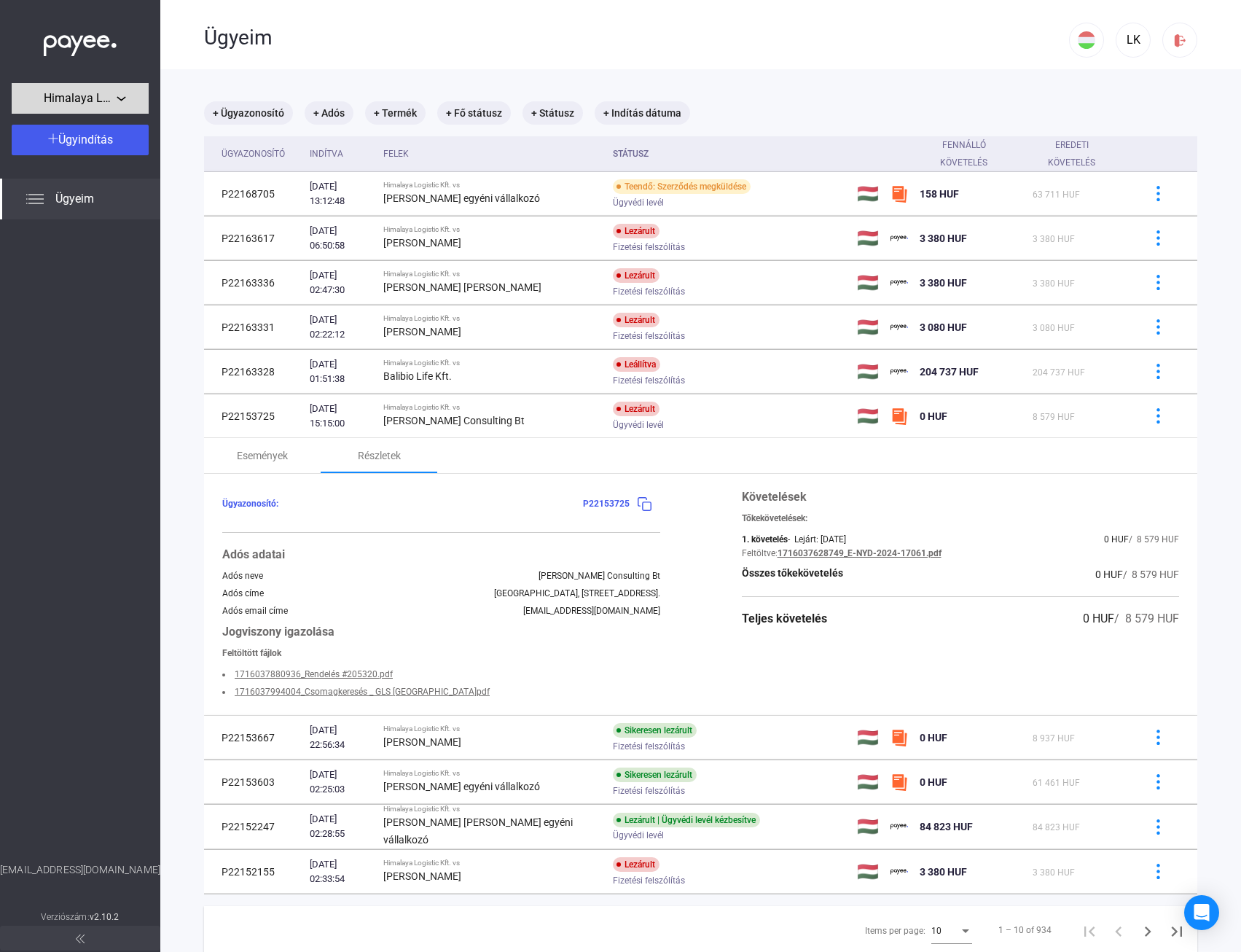
click at [117, 102] on div "Himalaya Logistic Kft." at bounding box center [80, 98] width 128 height 18
click at [118, 93] on div at bounding box center [620, 476] width 1241 height 952
click at [82, 201] on span "Ügyeim" at bounding box center [75, 199] width 39 height 18
click at [1122, 49] on button "LK" at bounding box center [1133, 40] width 35 height 35
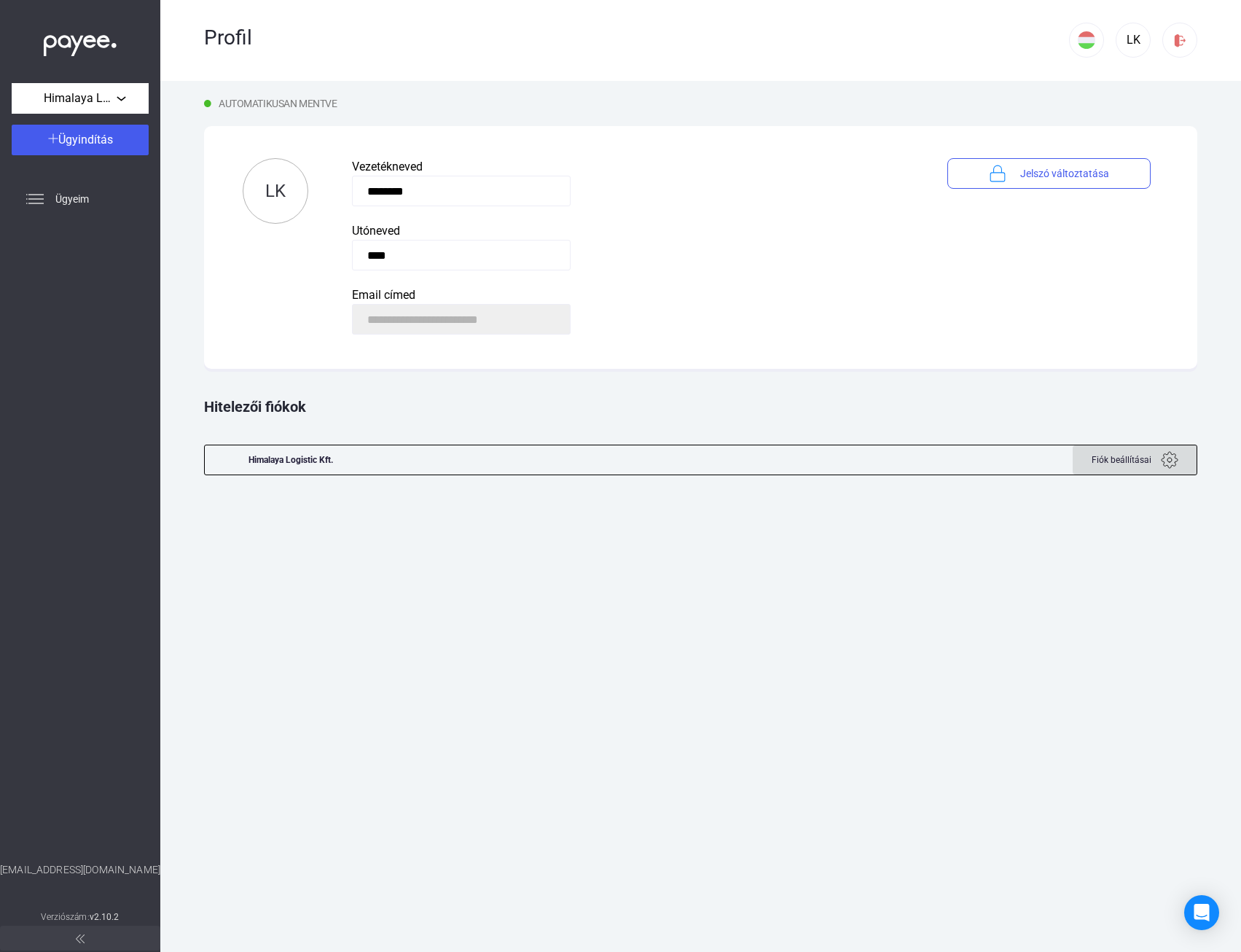
click at [1153, 464] on div "Fiók beállításai" at bounding box center [1135, 460] width 101 height 18
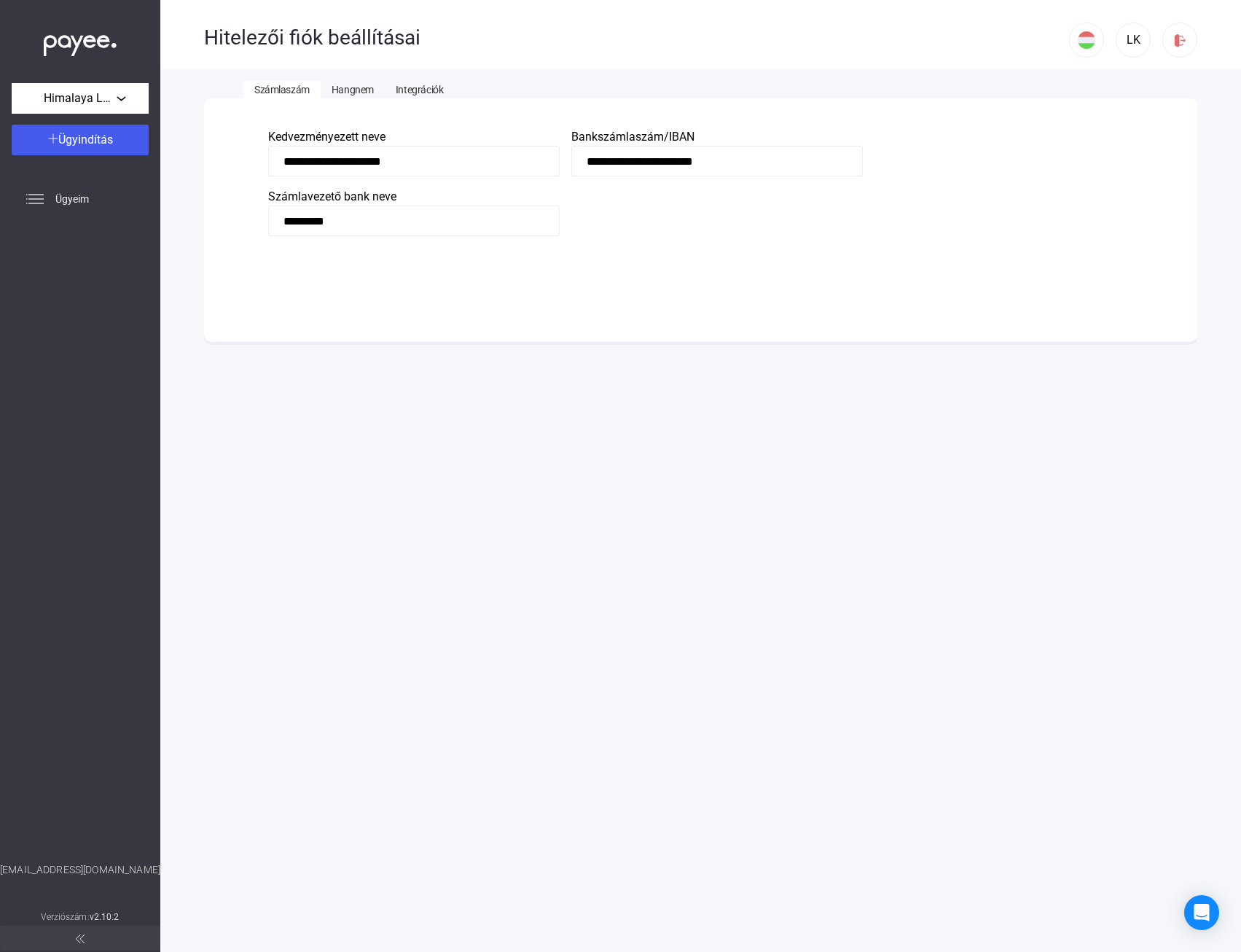
click at [351, 90] on span "Hangnem" at bounding box center [353, 89] width 42 height 11
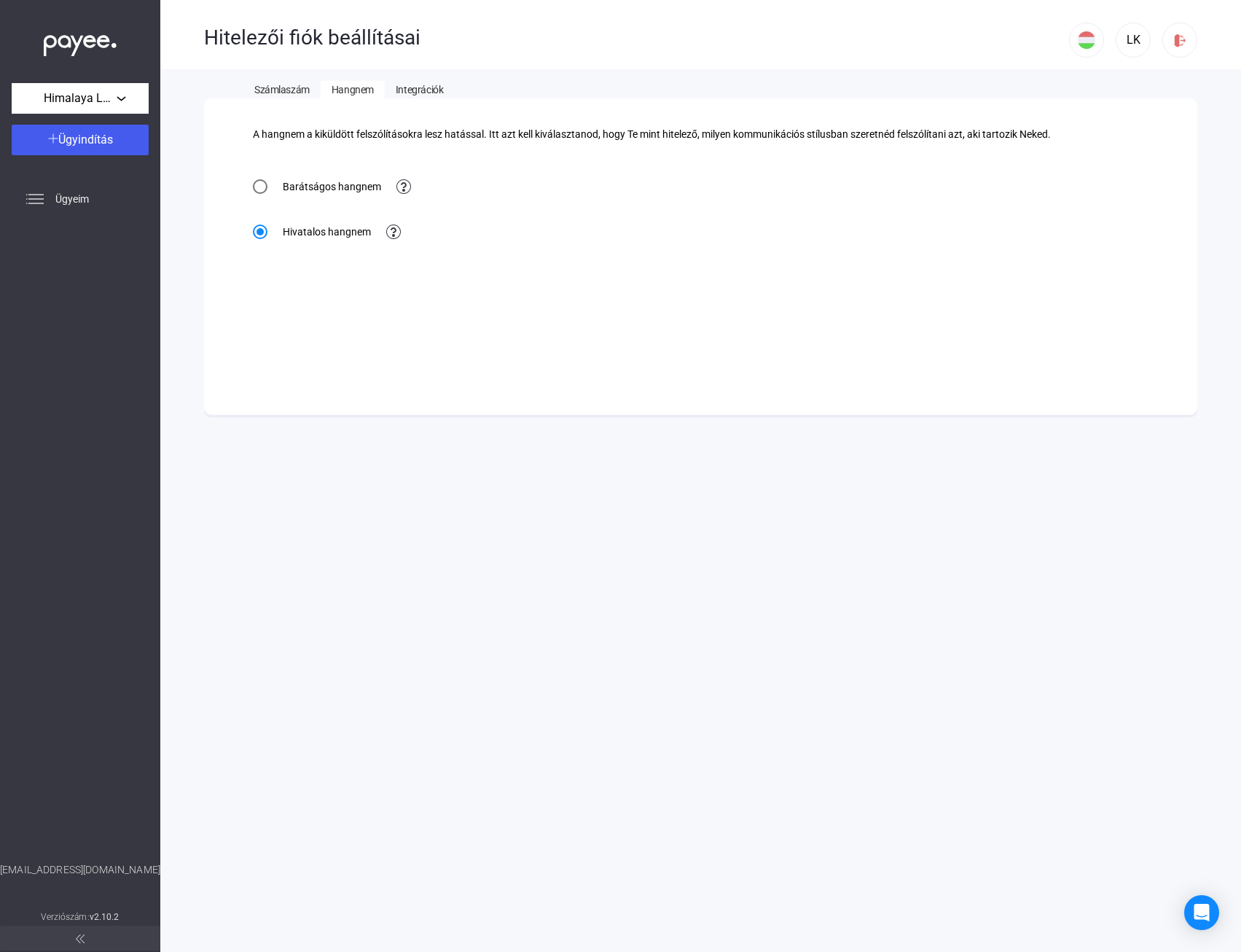
click at [414, 90] on span "Integrációk" at bounding box center [420, 89] width 47 height 11
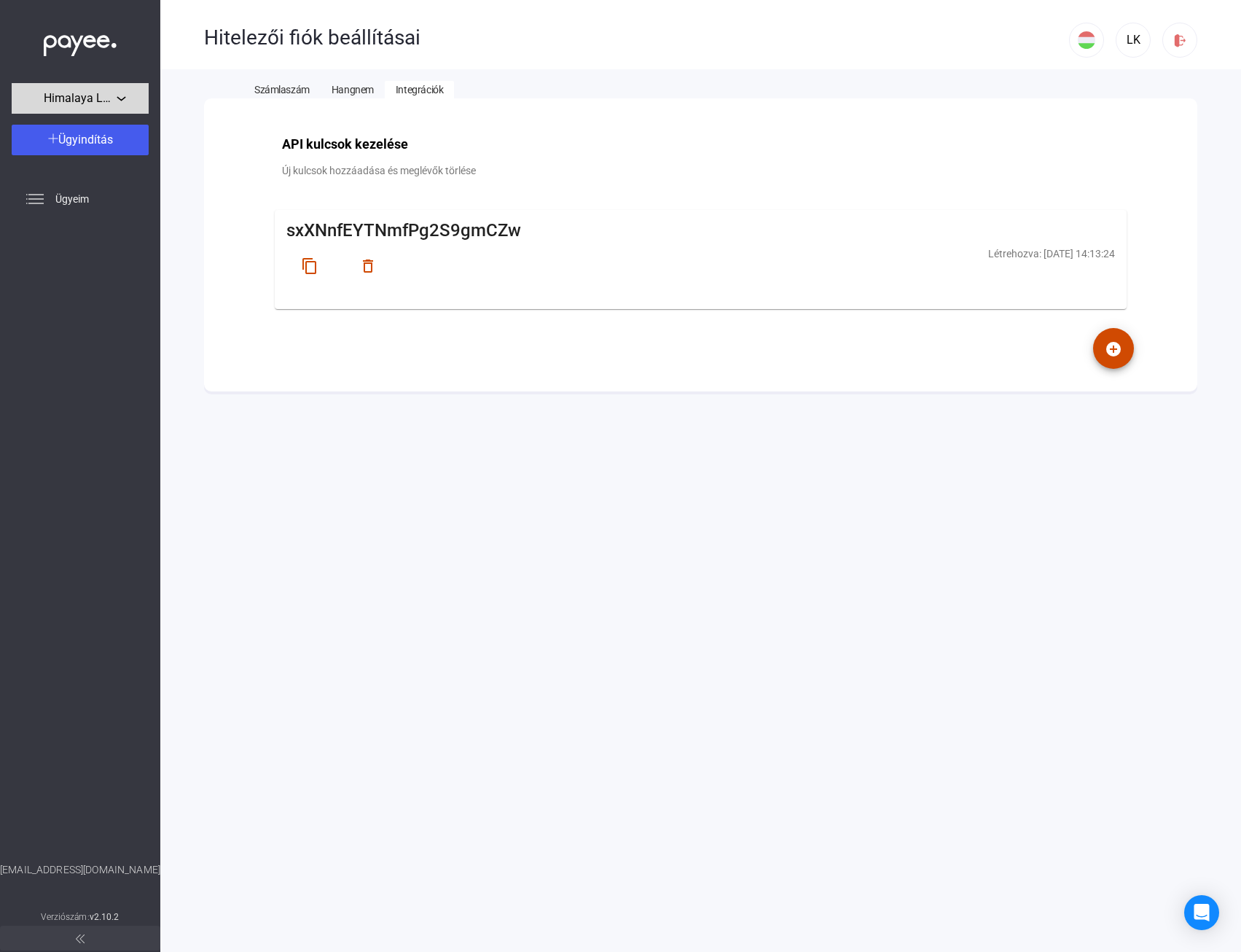
click at [87, 102] on span "Himalaya Logistic Kft." at bounding box center [80, 98] width 73 height 18
click at [63, 135] on span "Himalaya Logistic Kft." at bounding box center [74, 132] width 100 height 18
click at [249, 83] on button "Számlaszám" at bounding box center [282, 89] width 77 height 18
